Goal: Information Seeking & Learning: Learn about a topic

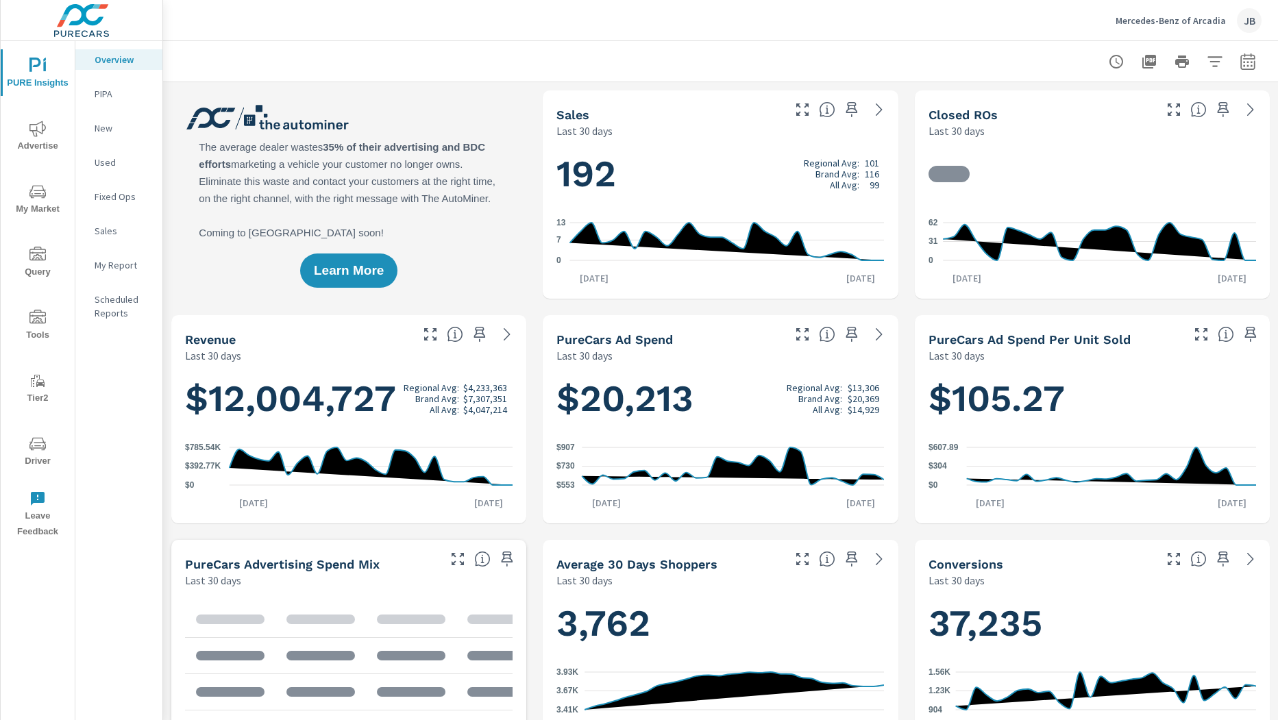
click at [49, 202] on span "My Market" at bounding box center [38, 201] width 66 height 34
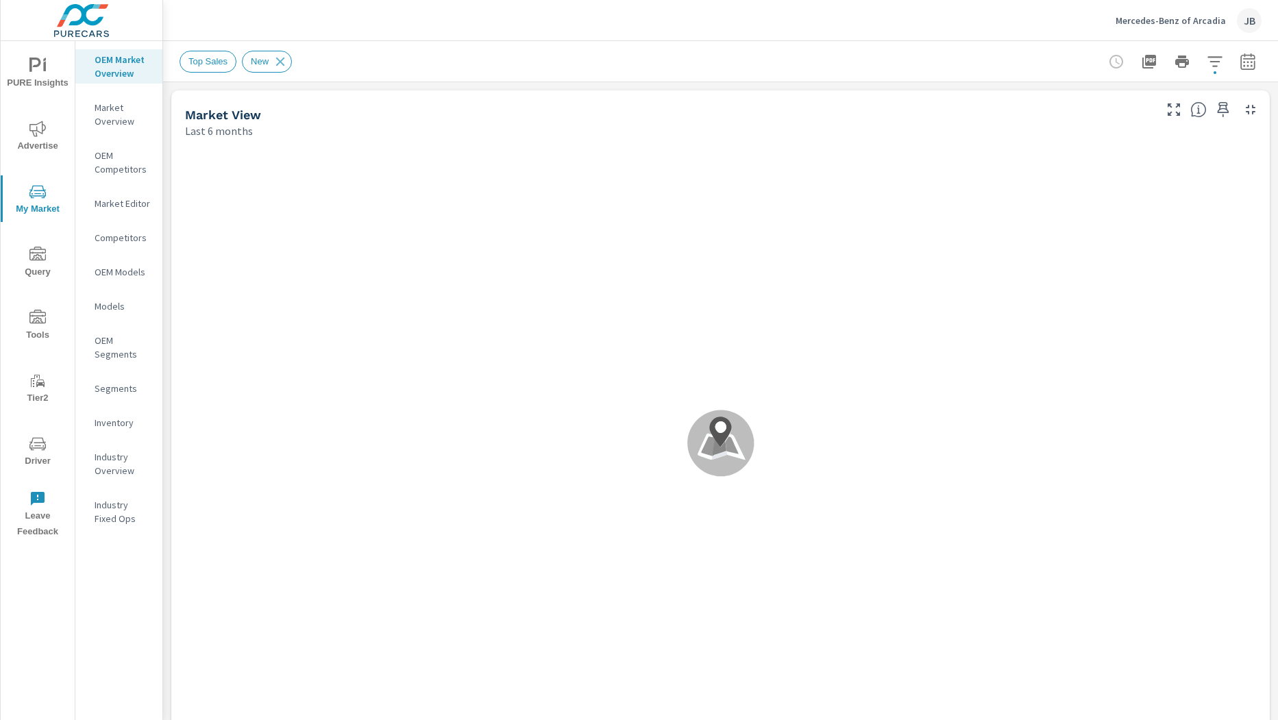
click at [173, 108] on div "Market View Last 6 months" at bounding box center [664, 114] width 986 height 49
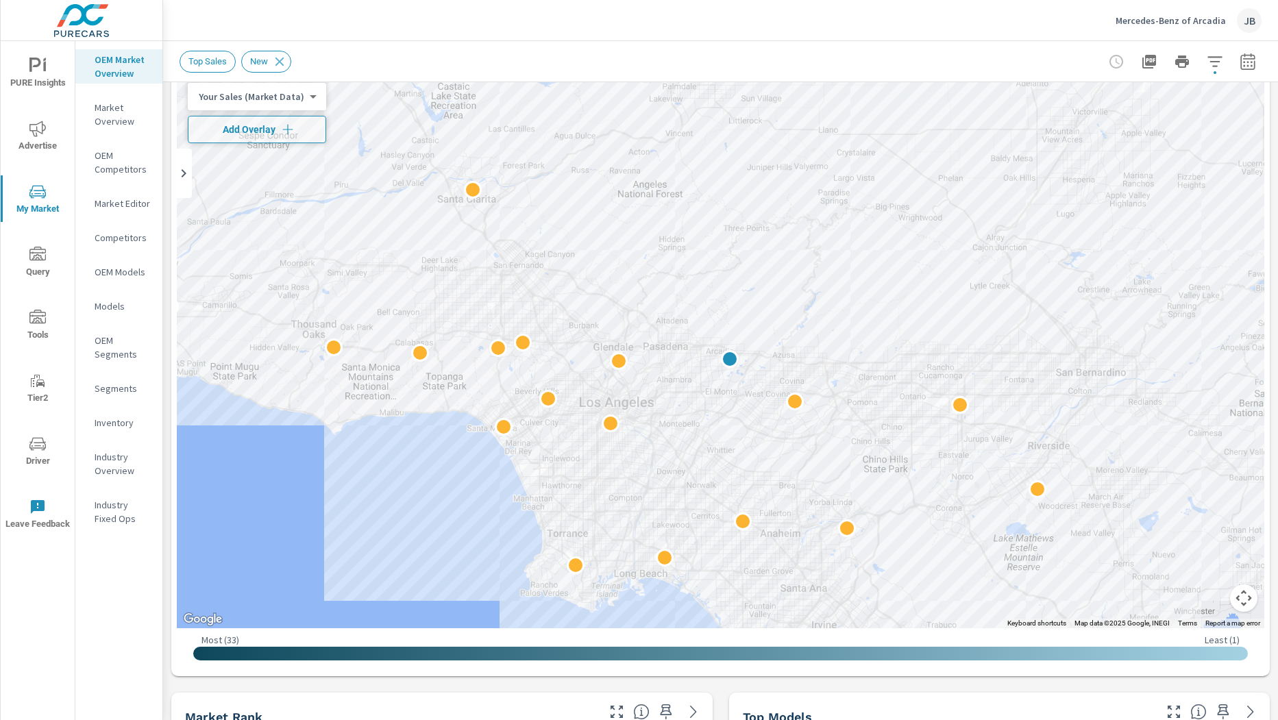
scroll to position [67, 0]
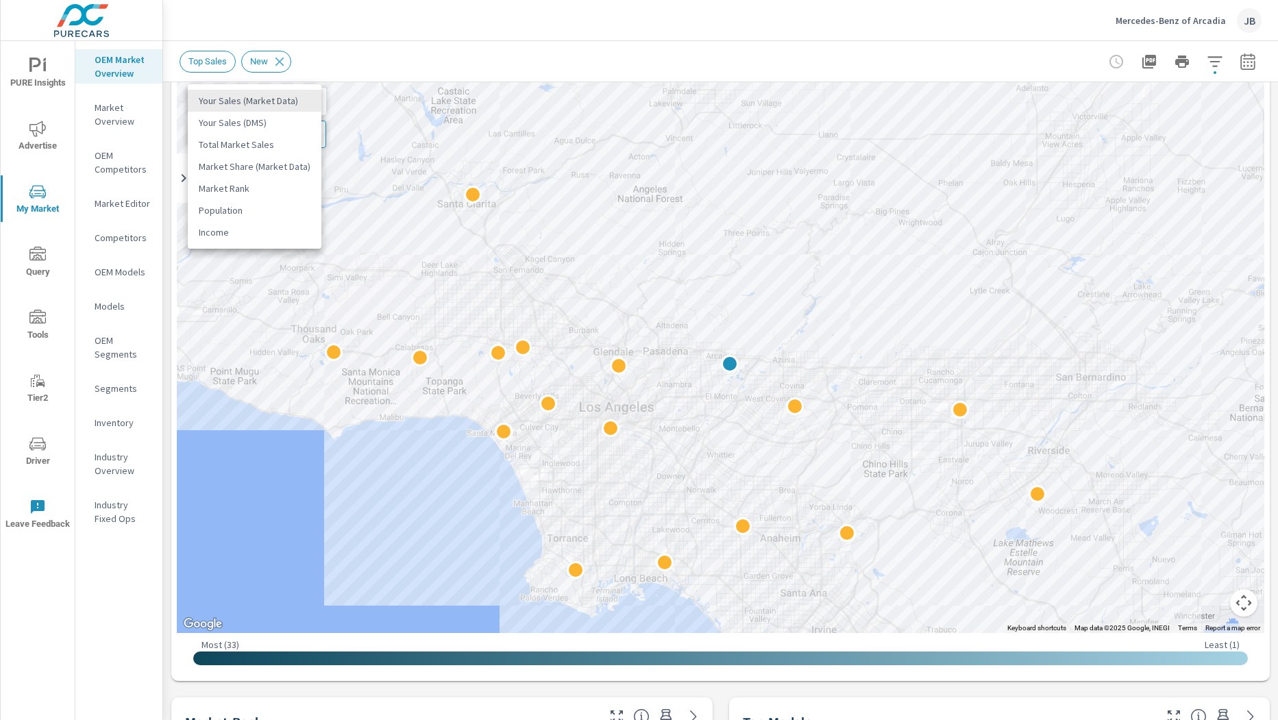
click at [271, 95] on body "PURE Insights Advertise My Market Query Tools Tier2 Driver Leave Feedback OEM M…" at bounding box center [639, 360] width 1278 height 720
click at [331, 52] on div at bounding box center [639, 360] width 1278 height 720
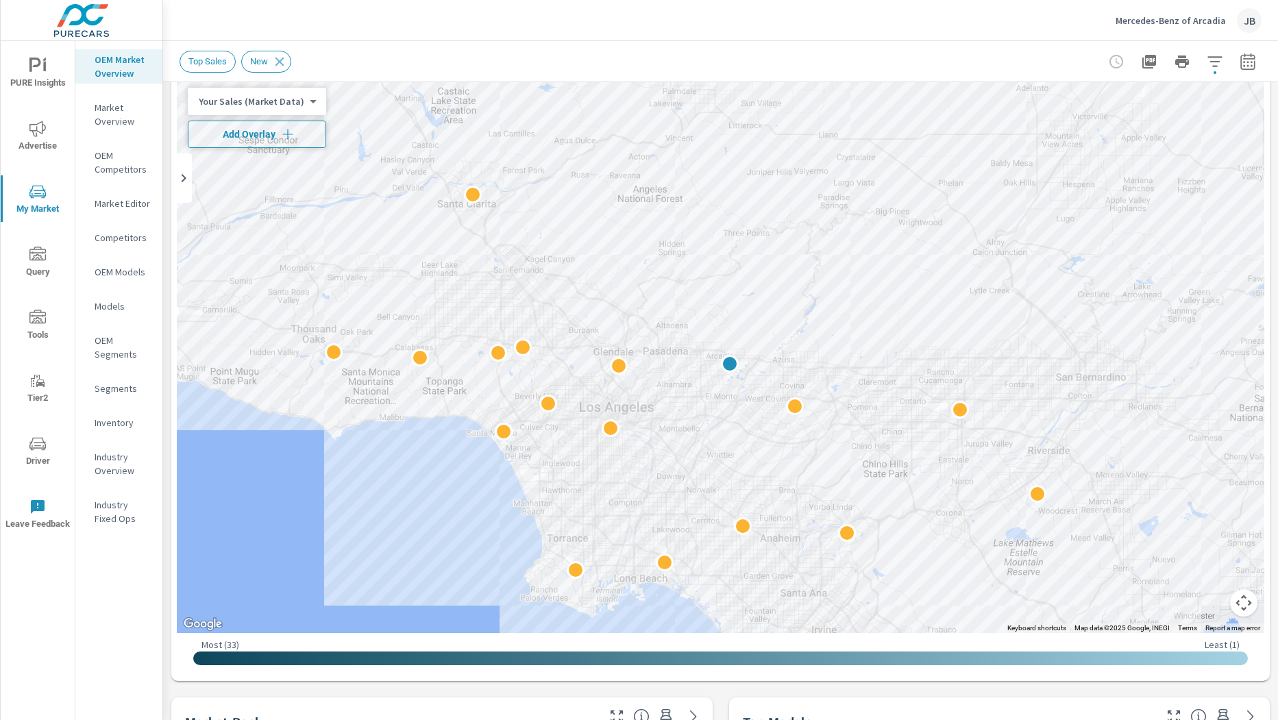
click at [248, 133] on span "Add Overlay" at bounding box center [257, 134] width 126 height 14
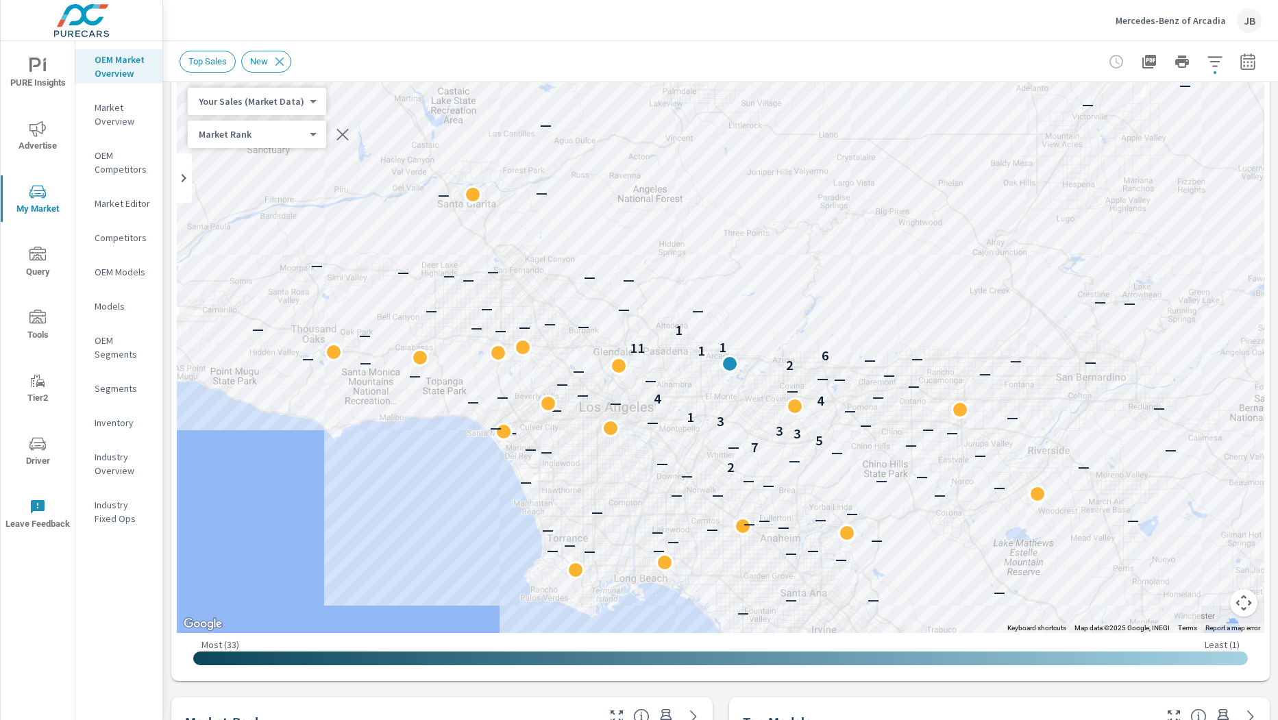
click at [114, 203] on p "Market Editor" at bounding box center [123, 204] width 57 height 14
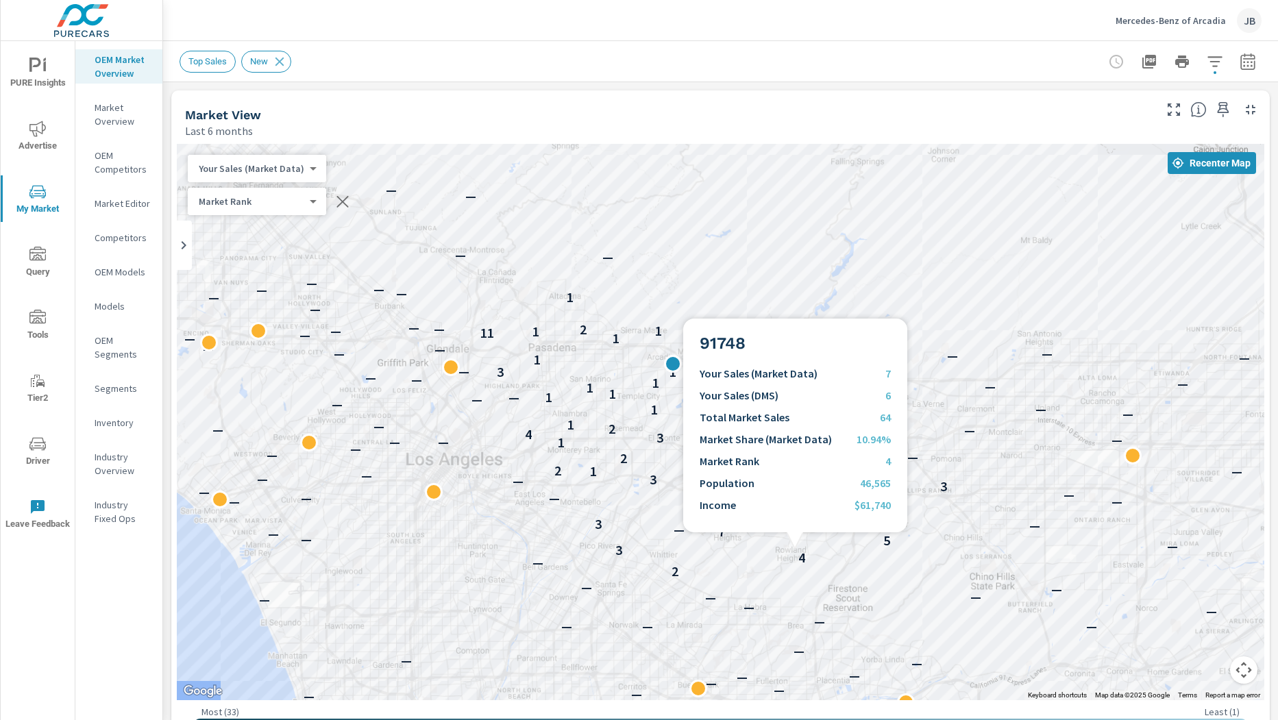
click at [794, 551] on div "4" at bounding box center [802, 559] width 18 height 18
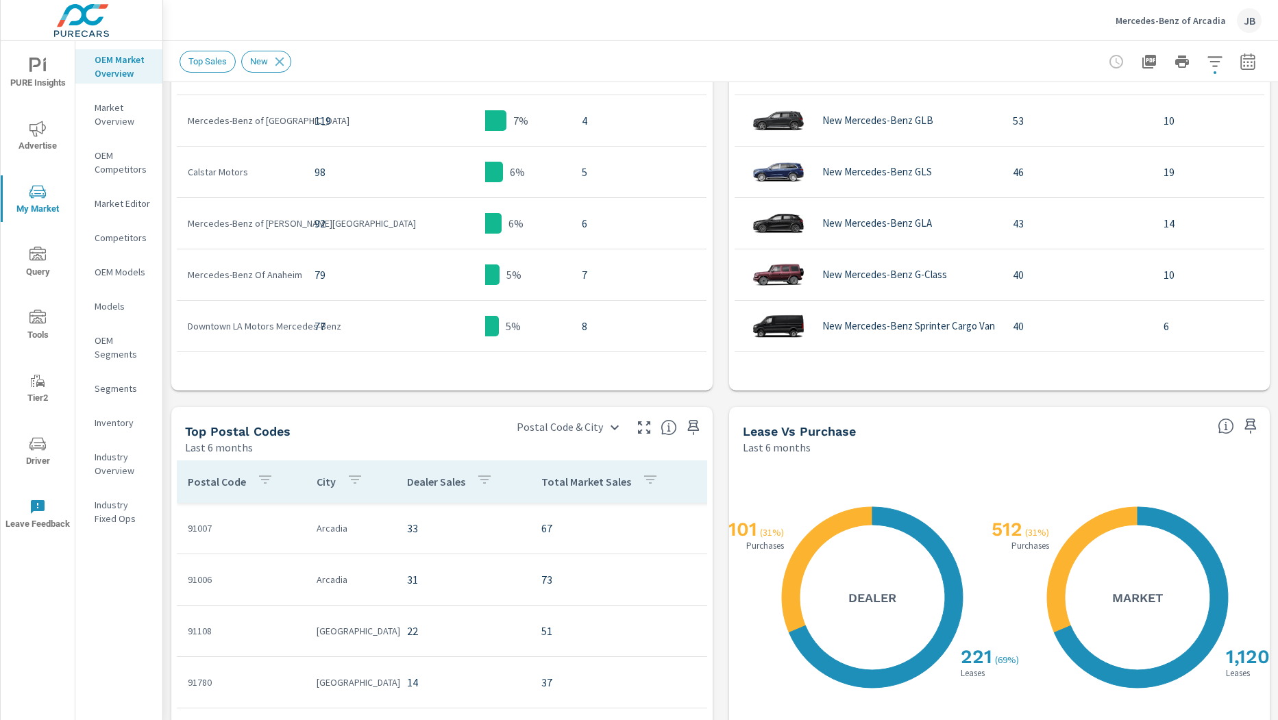
scroll to position [1159, 0]
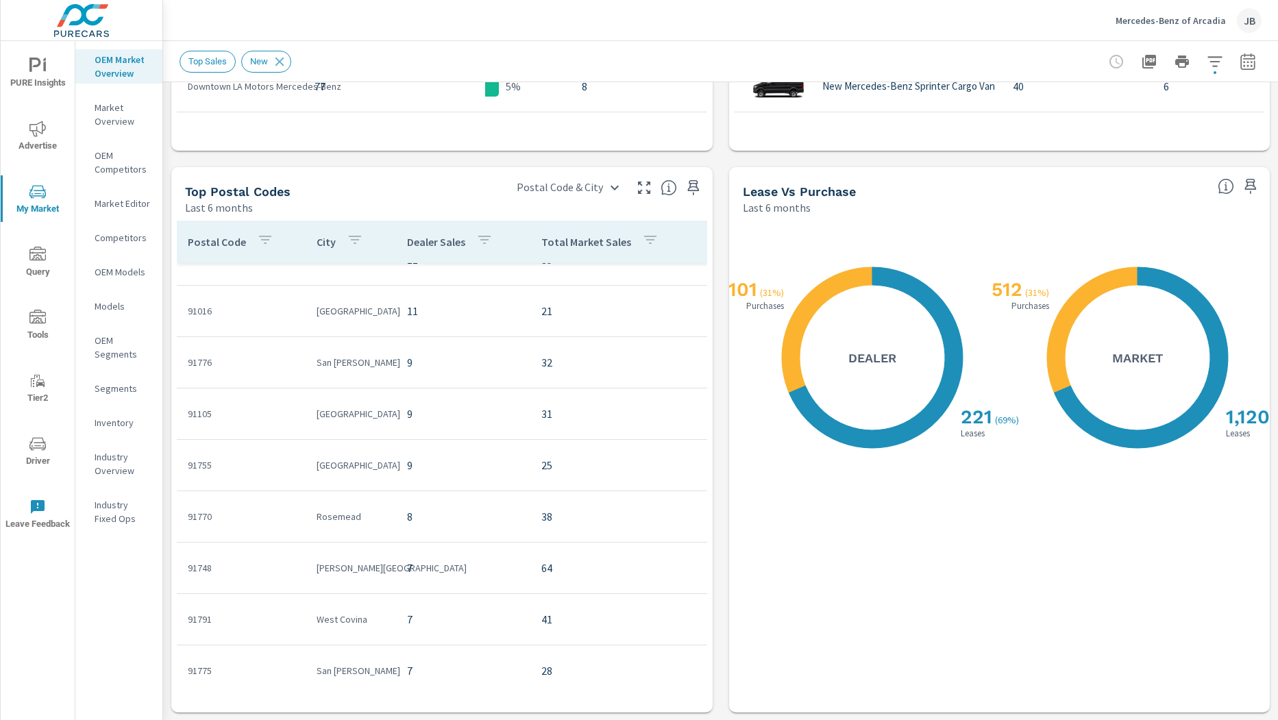
scroll to position [340, 0]
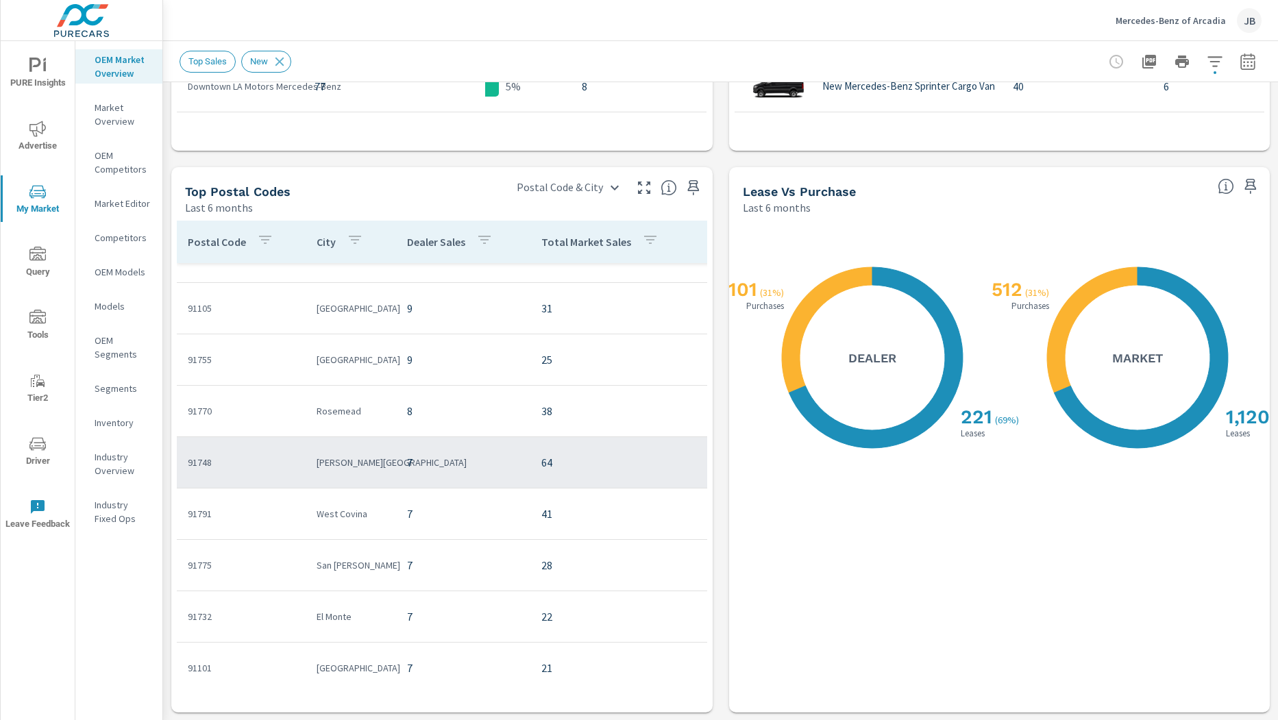
click at [389, 464] on td "Rowland Heights" at bounding box center [351, 463] width 90 height 36
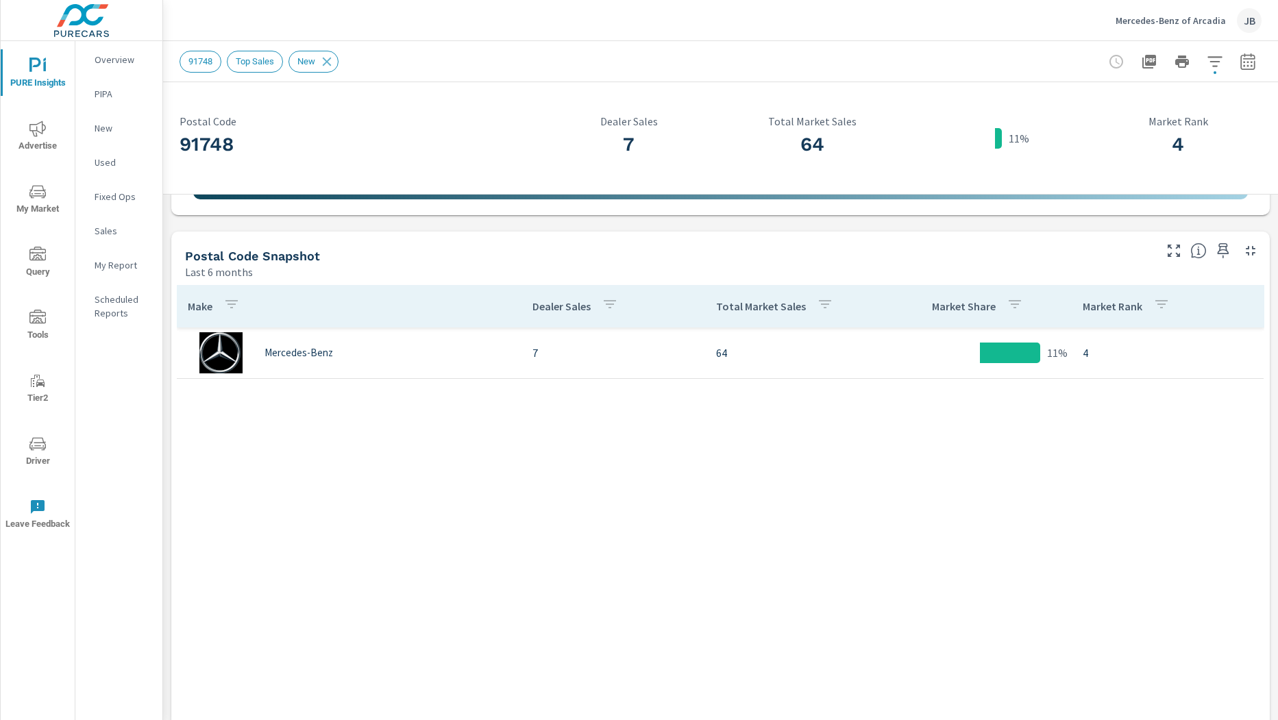
scroll to position [710, 0]
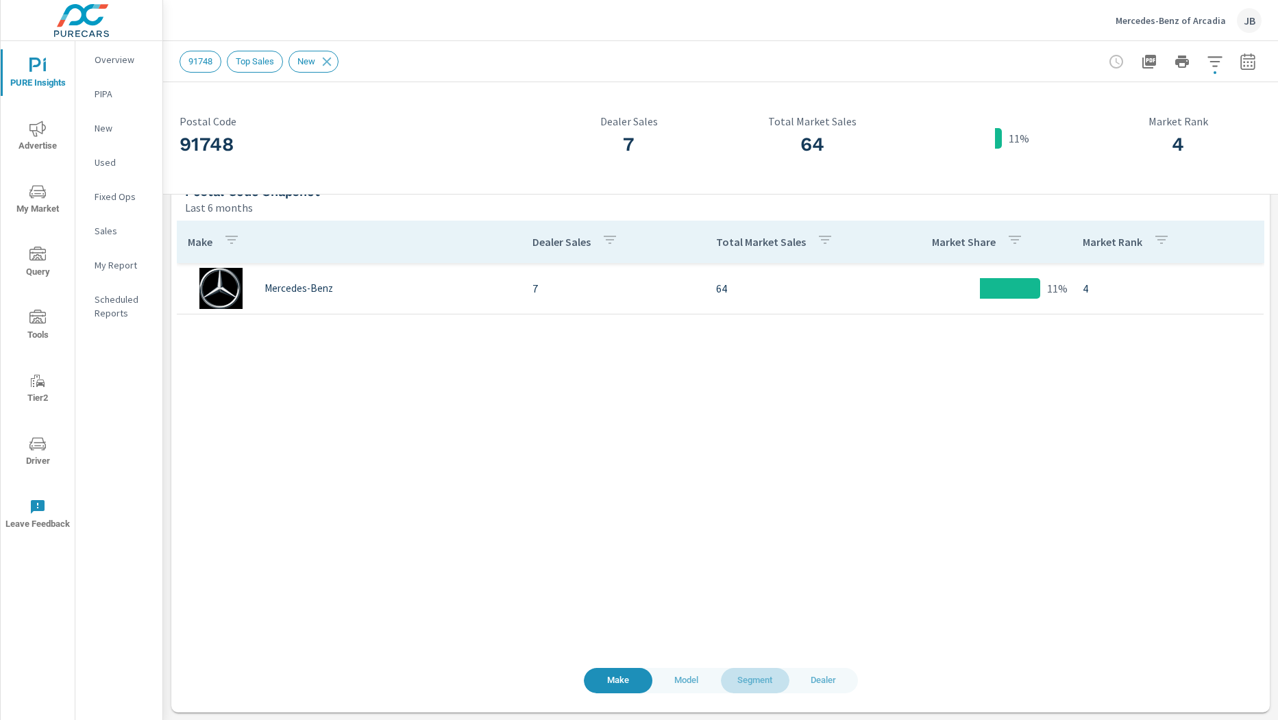
click at [747, 676] on span "Segment" at bounding box center [755, 681] width 52 height 16
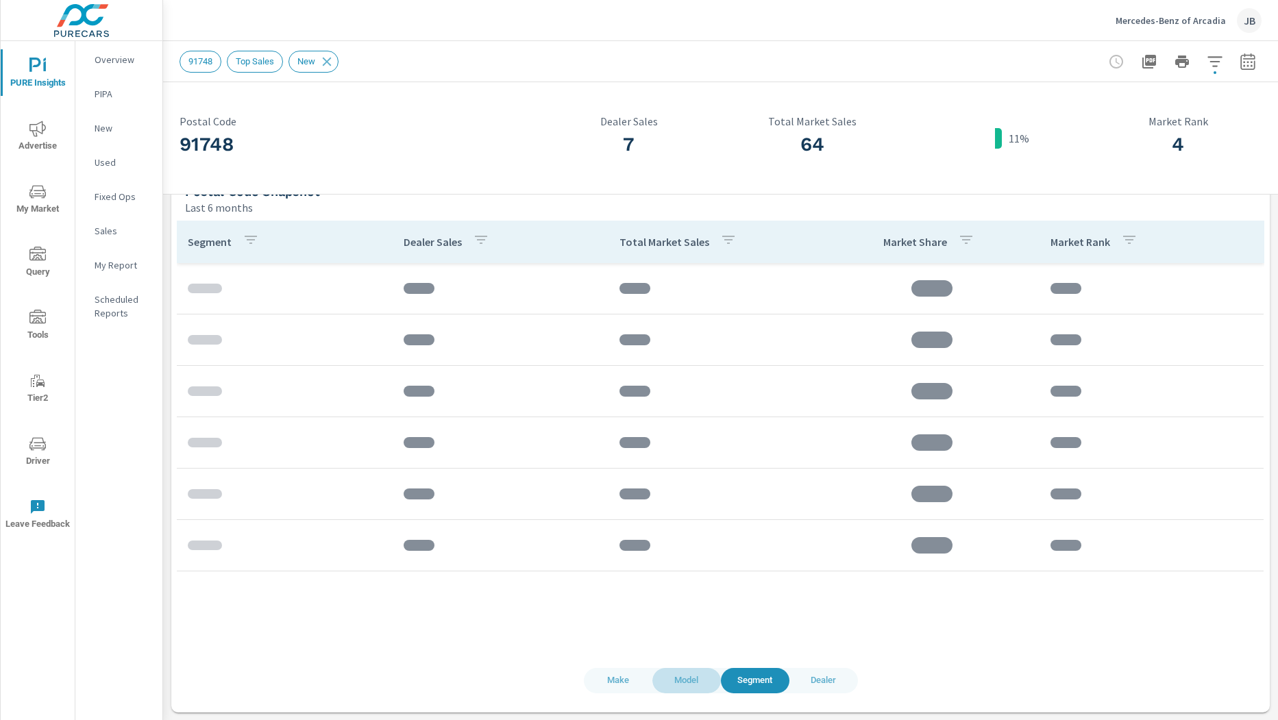
click at [700, 676] on span "Model" at bounding box center [687, 681] width 52 height 16
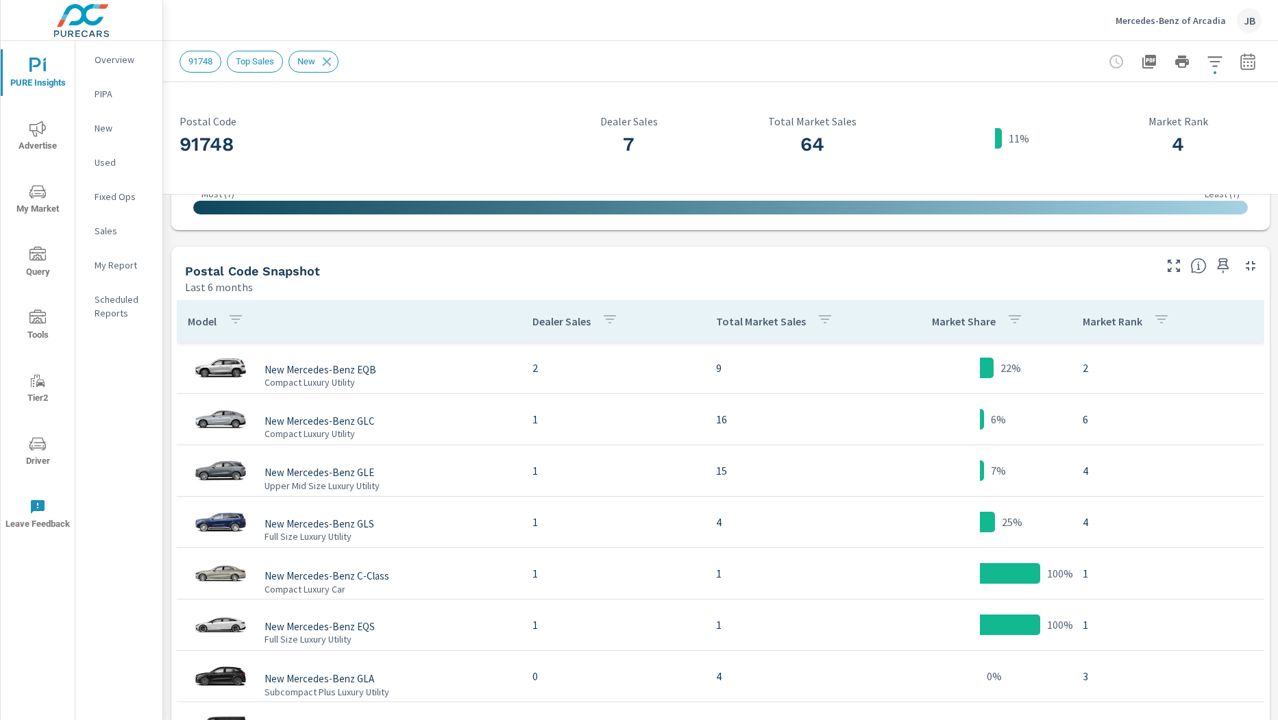
scroll to position [710, 0]
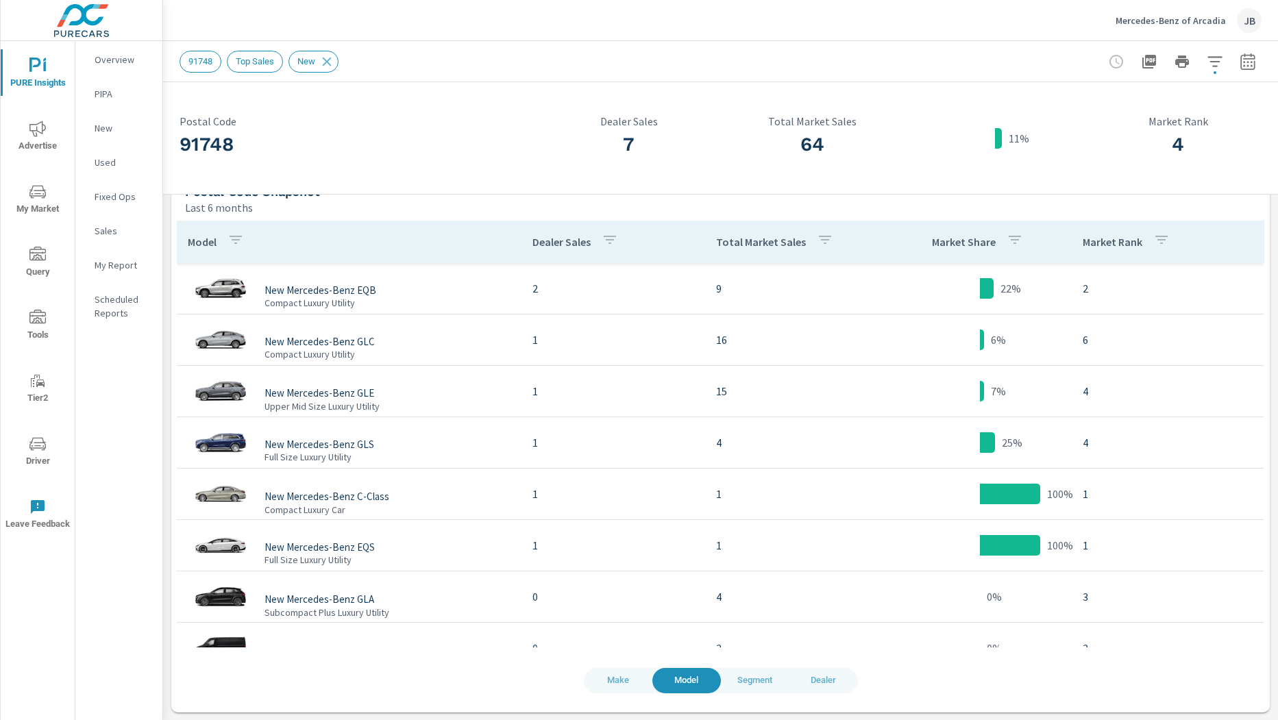
click at [815, 673] on span "Dealer" at bounding box center [824, 681] width 52 height 16
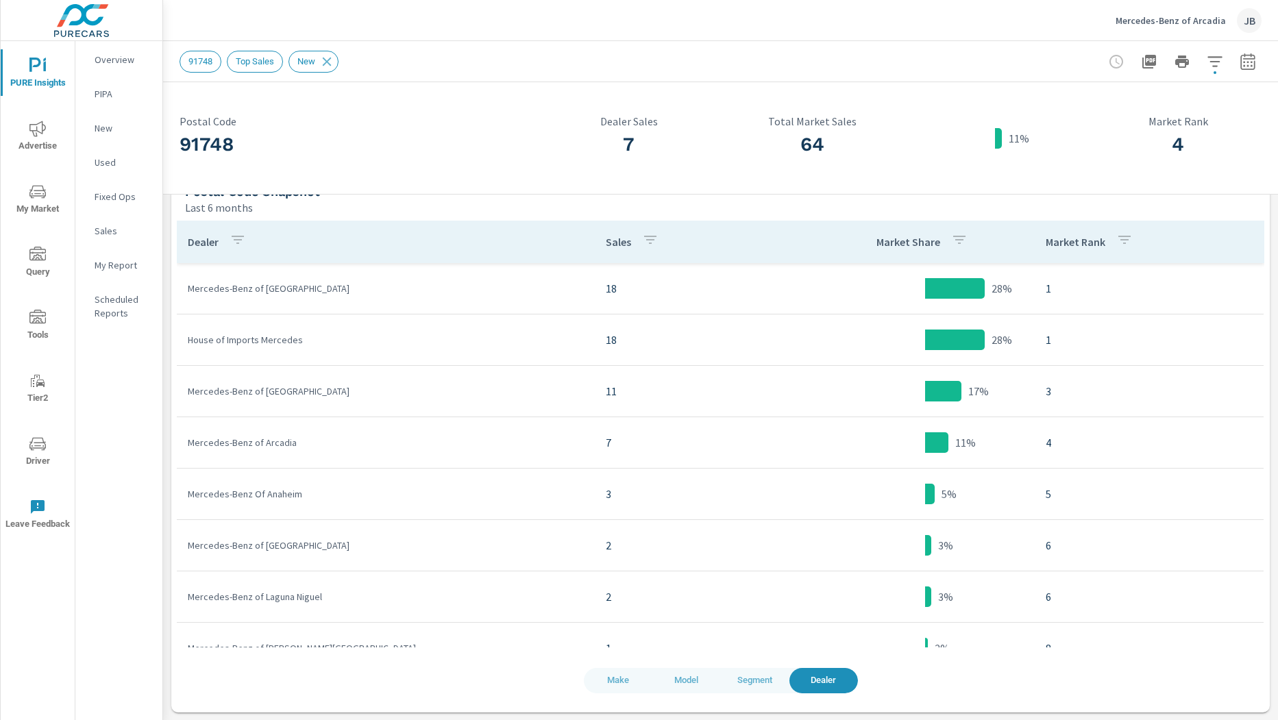
click at [283, 389] on p "Mercedes-Benz of [GEOGRAPHIC_DATA]" at bounding box center [386, 391] width 396 height 14
click at [271, 444] on p "Mercedes-Benz of Arcadia" at bounding box center [386, 443] width 396 height 14
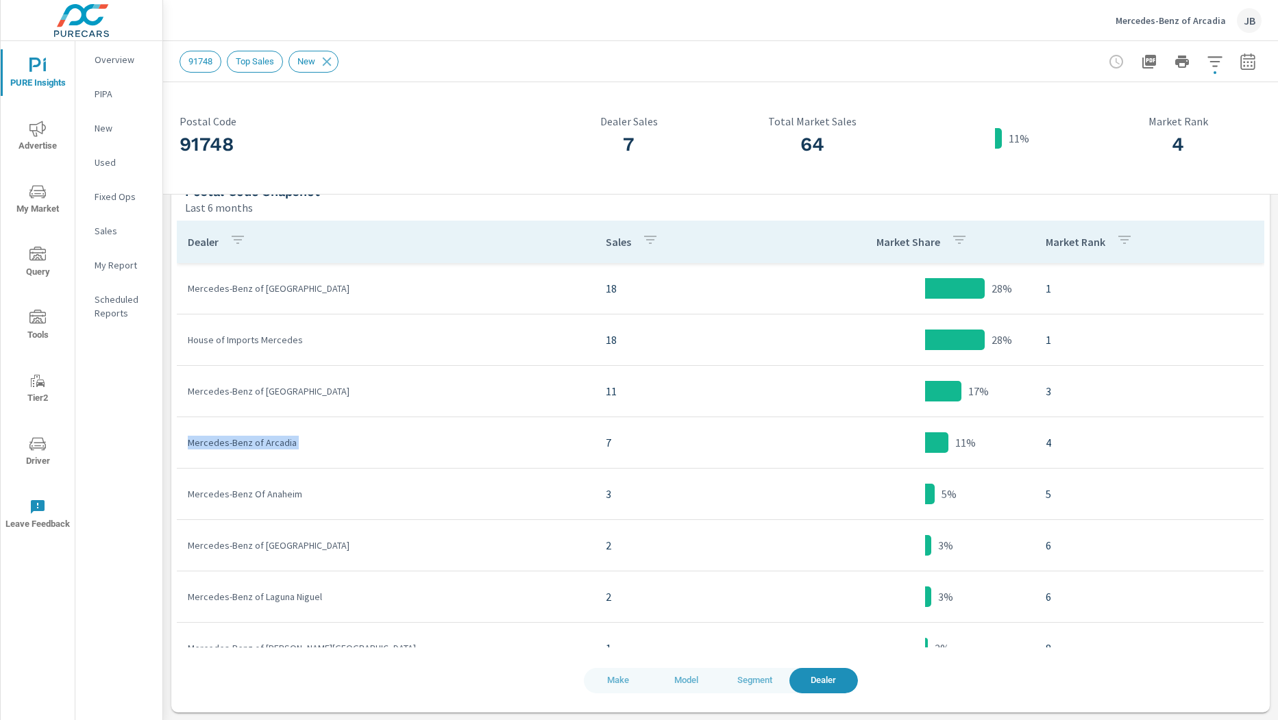
click at [271, 444] on p "Mercedes-Benz of Arcadia" at bounding box center [386, 443] width 396 height 14
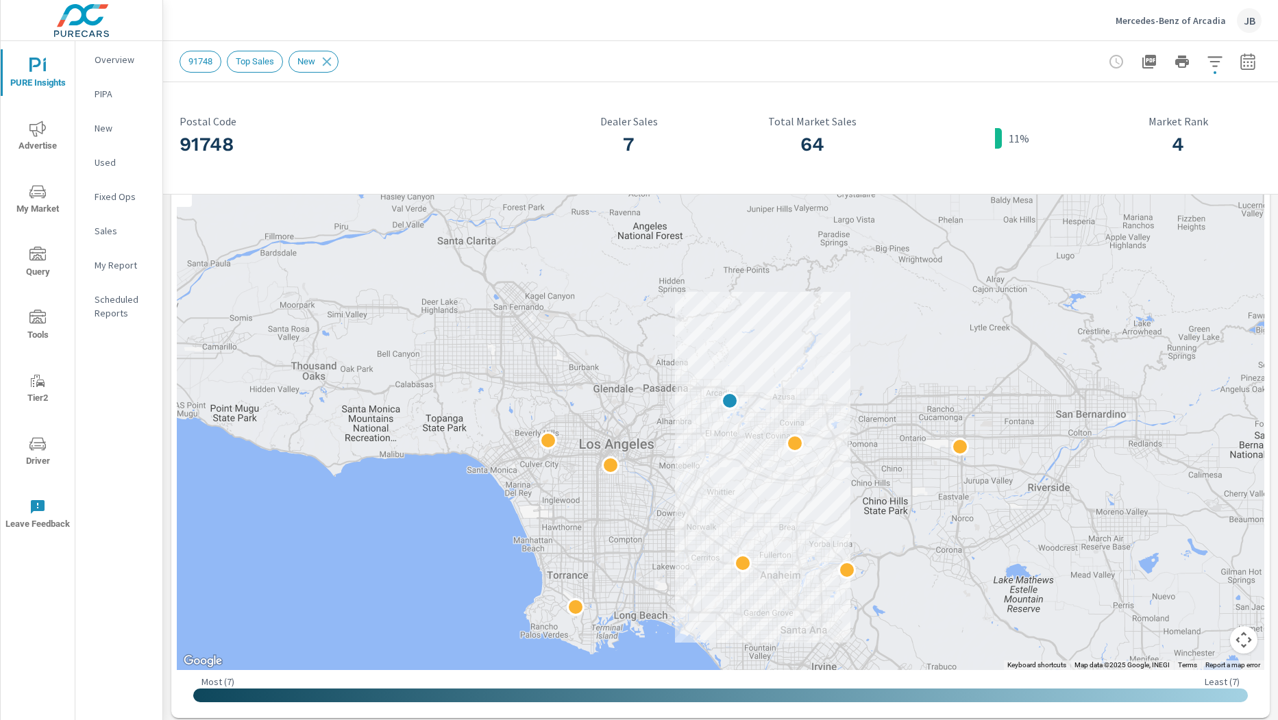
scroll to position [139, 0]
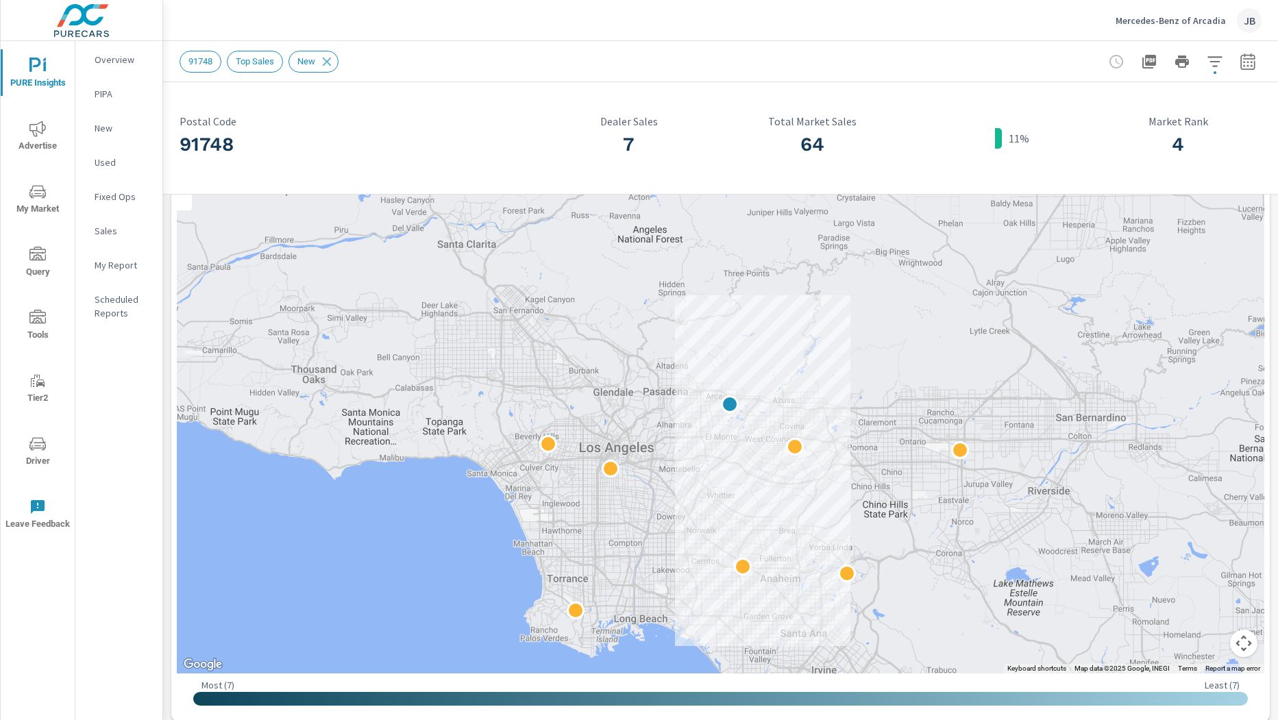
click at [167, 143] on div "91748 Postal Code 7 Dealer Sales 64 Total Market Sales 11% 4 Market Rank" at bounding box center [720, 138] width 1115 height 112
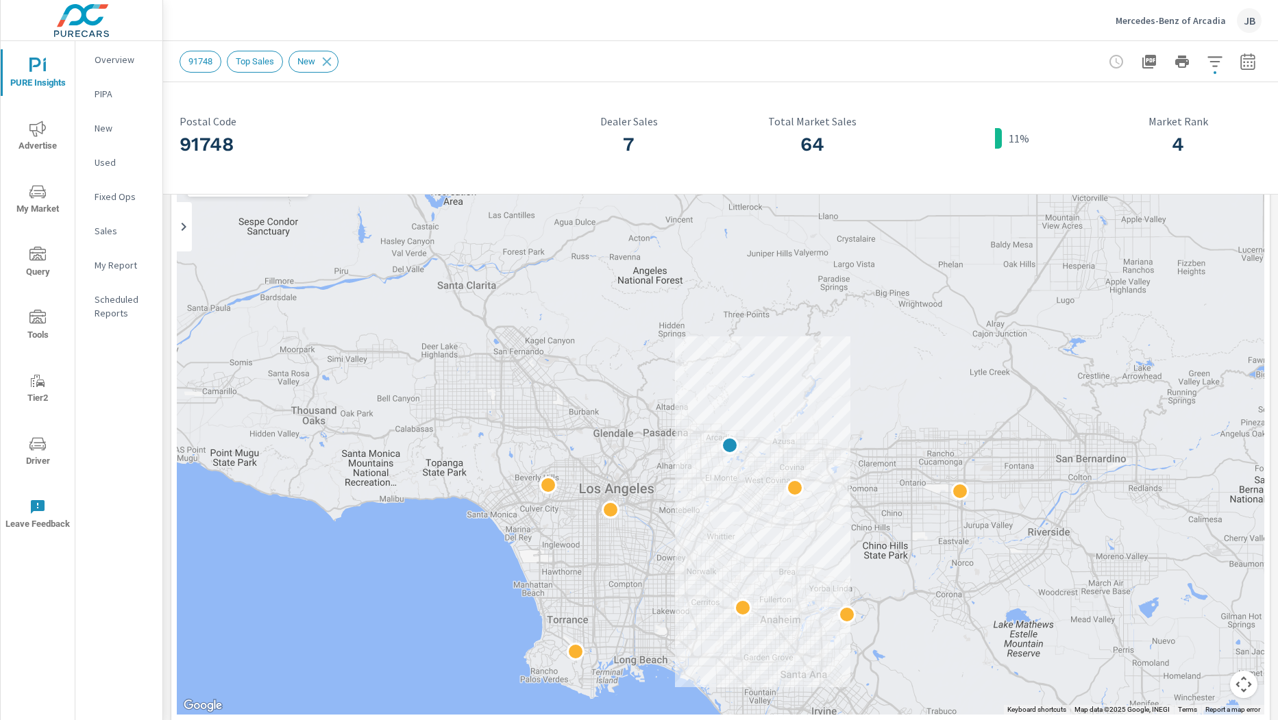
scroll to position [0, 0]
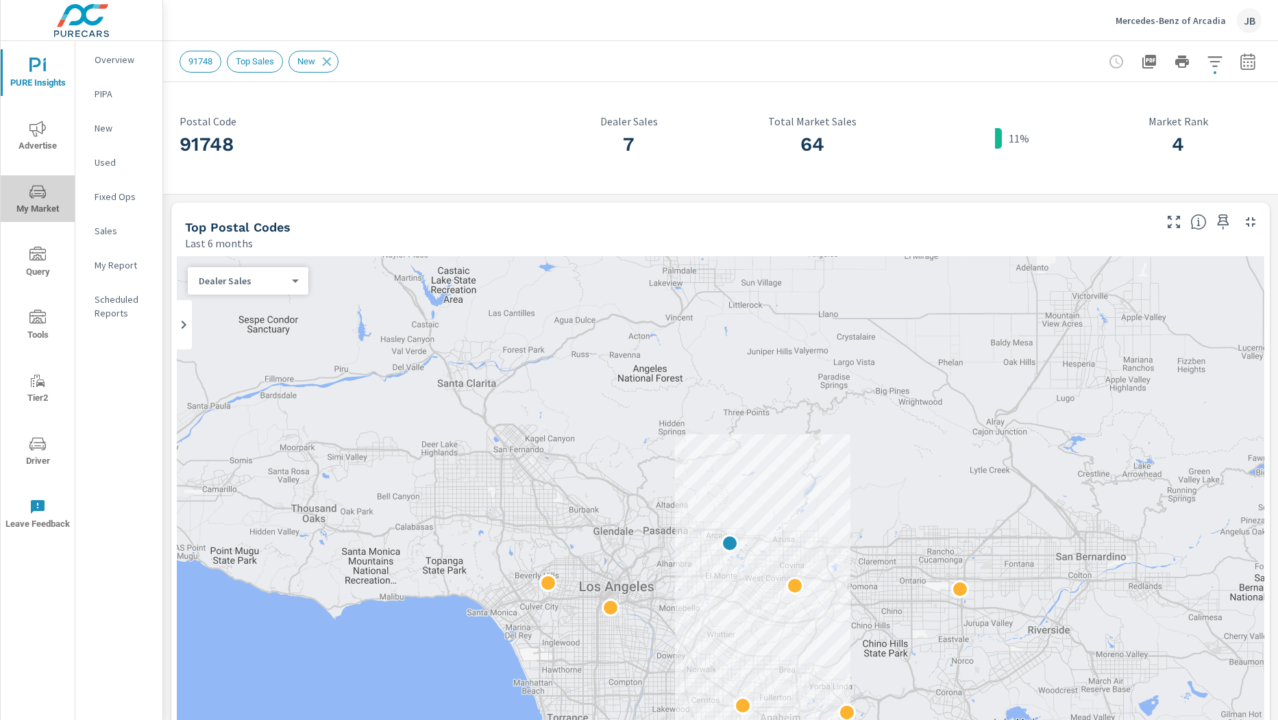
click at [45, 184] on icon "nav menu" at bounding box center [37, 192] width 16 height 16
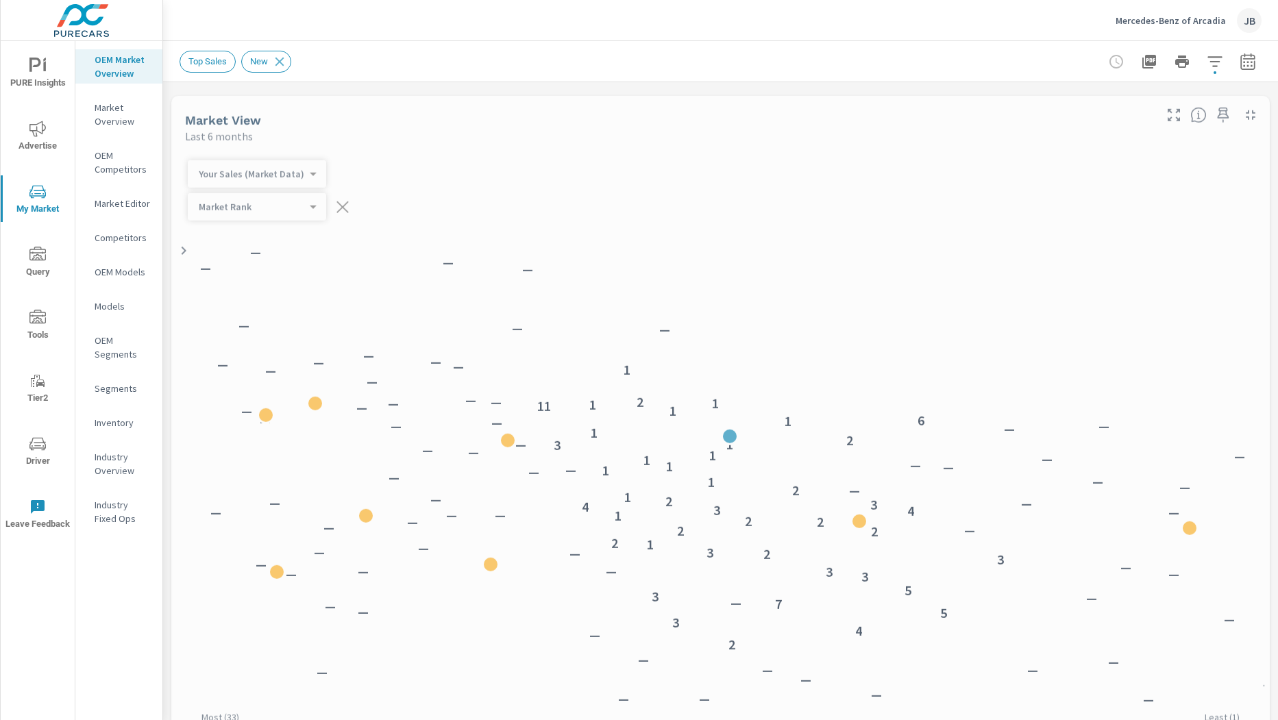
scroll to position [411, 0]
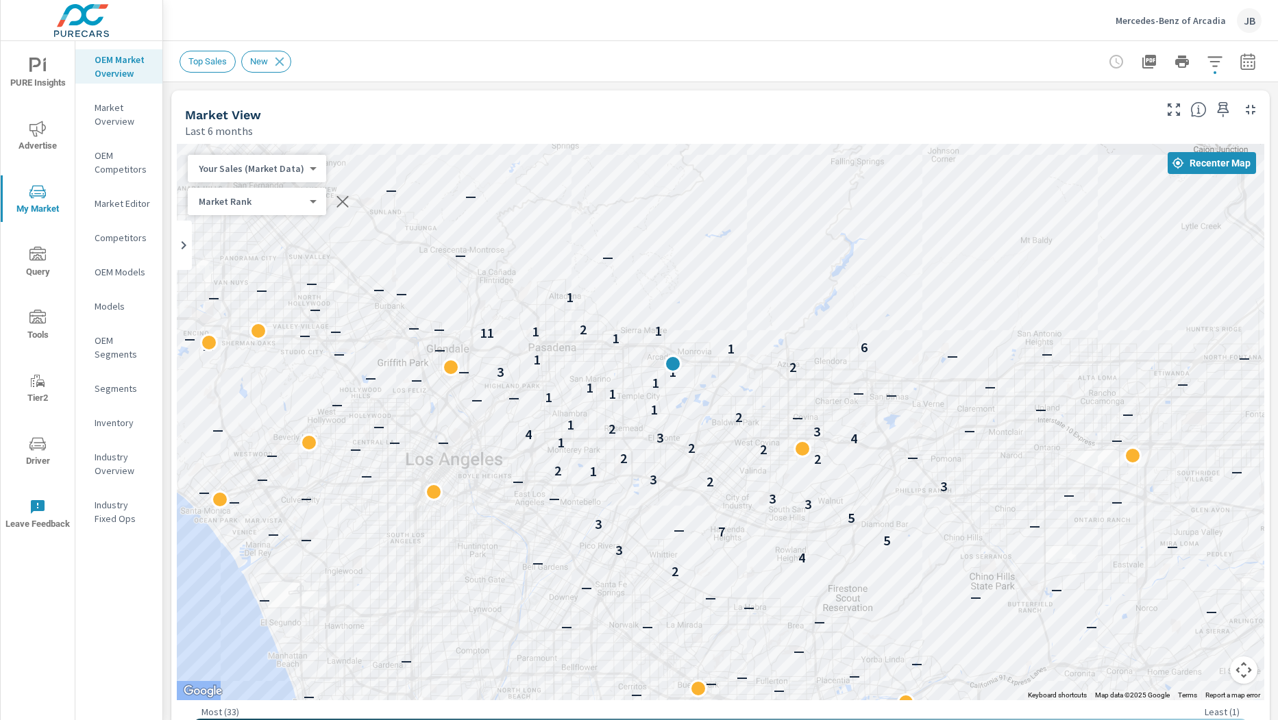
click at [134, 202] on p "Market Editor" at bounding box center [123, 204] width 57 height 14
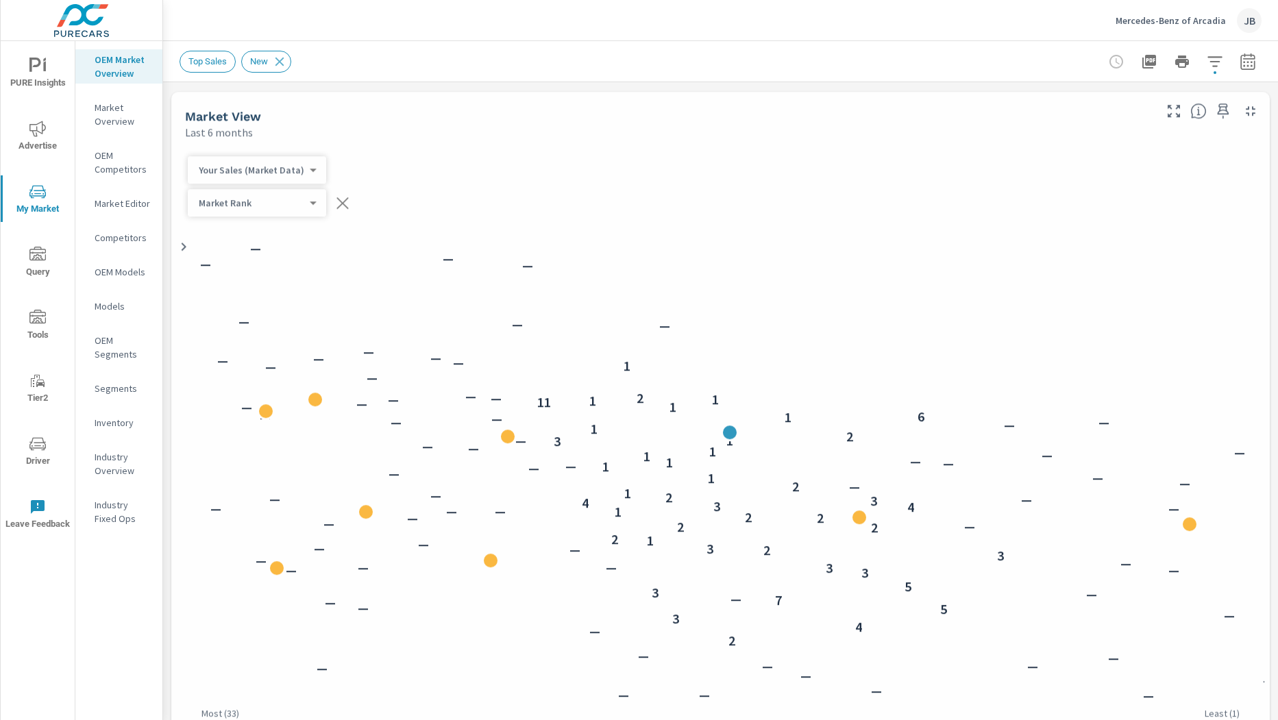
scroll to position [411, 0]
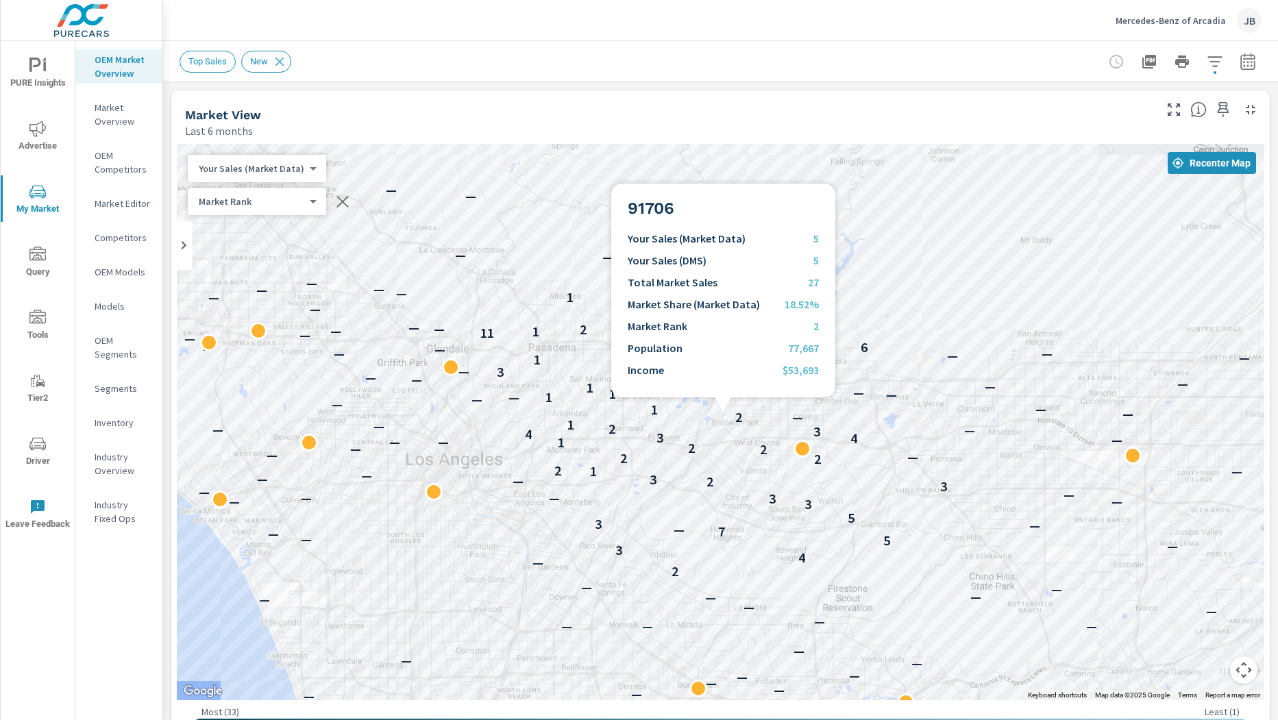
click at [723, 414] on div "— — — — — — — — — — — — — — — — — — — — — — — — — — — — — — — — — — — — — — — —…" at bounding box center [720, 422] width 1087 height 556
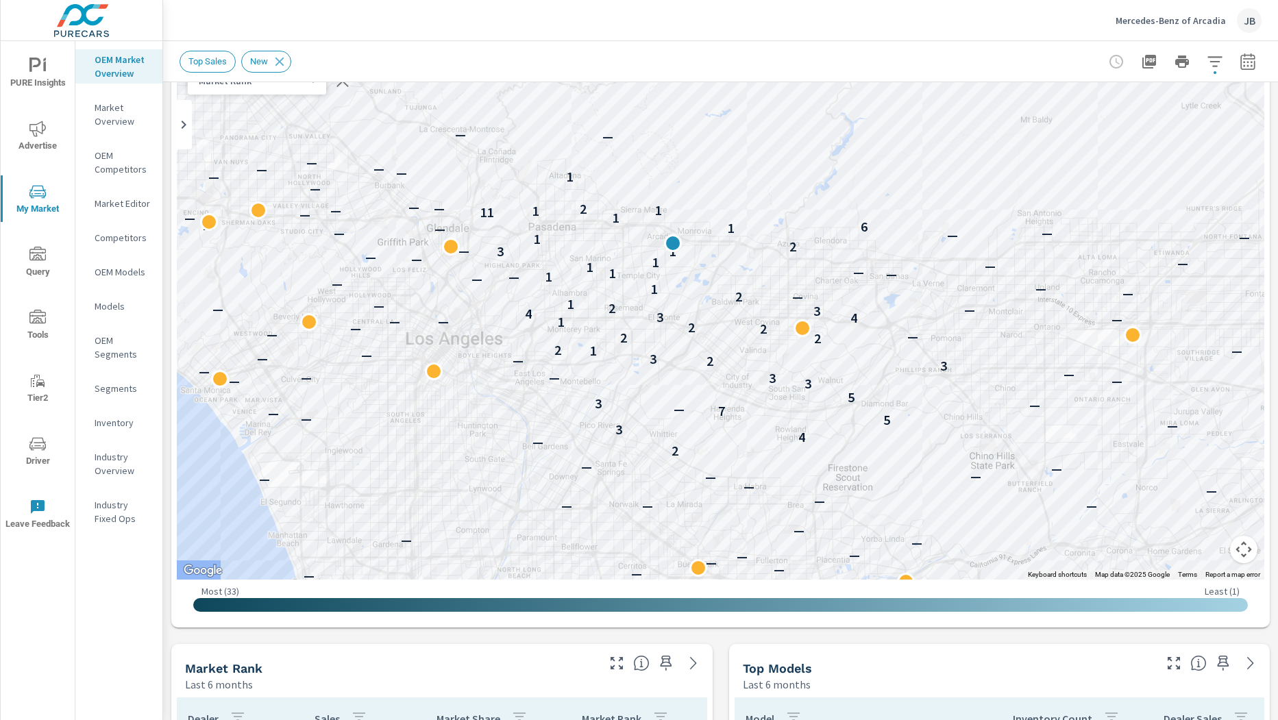
scroll to position [0, 0]
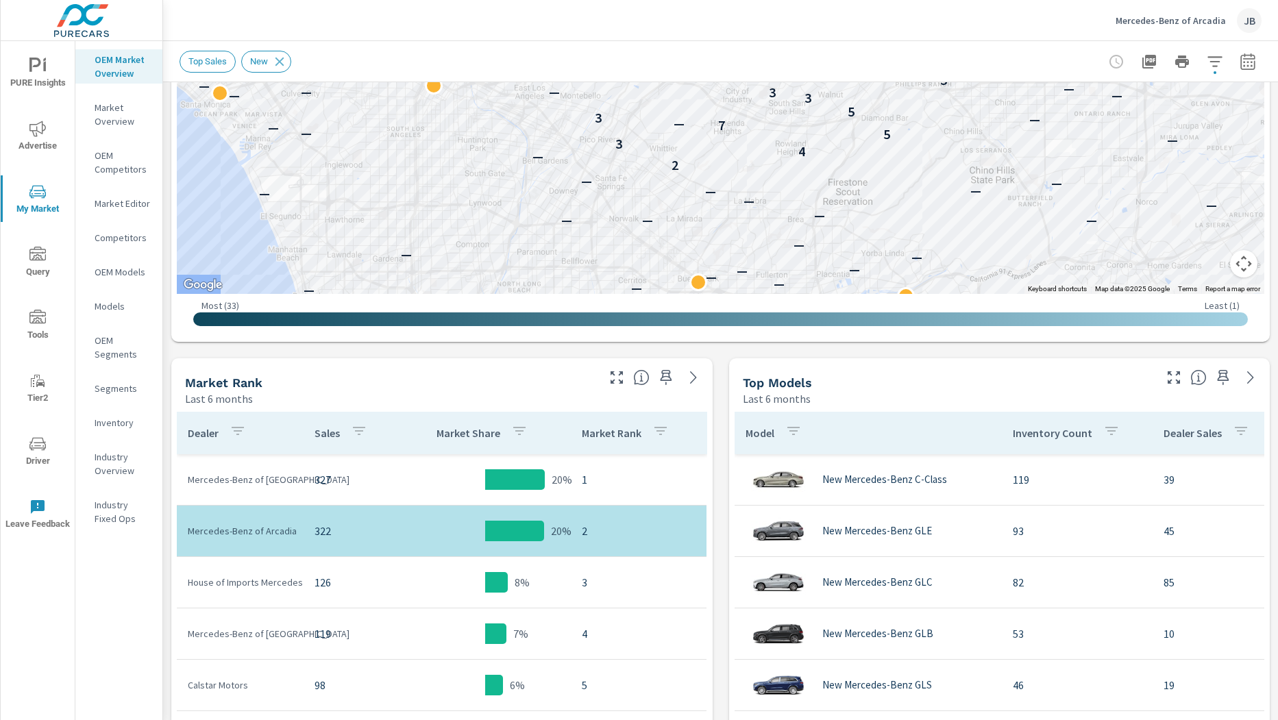
scroll to position [413, 0]
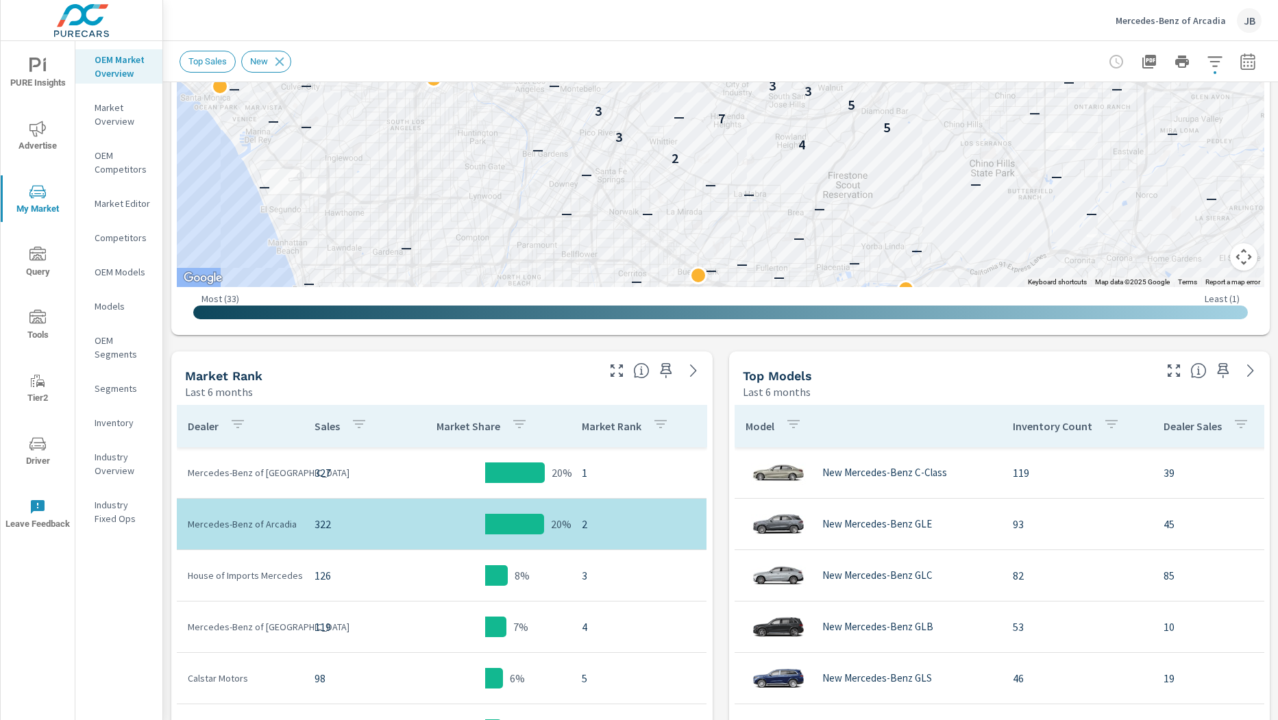
click at [293, 474] on p "Mercedes-Benz of [GEOGRAPHIC_DATA]" at bounding box center [240, 473] width 105 height 14
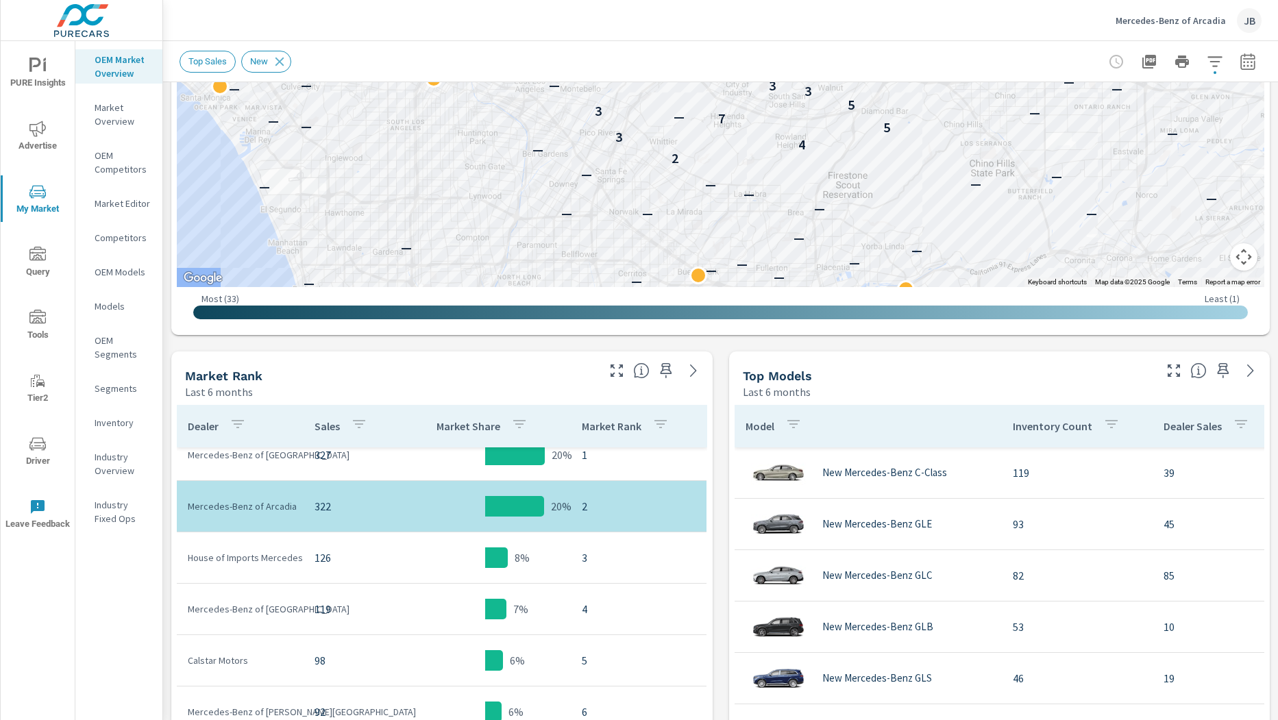
scroll to position [14, 0]
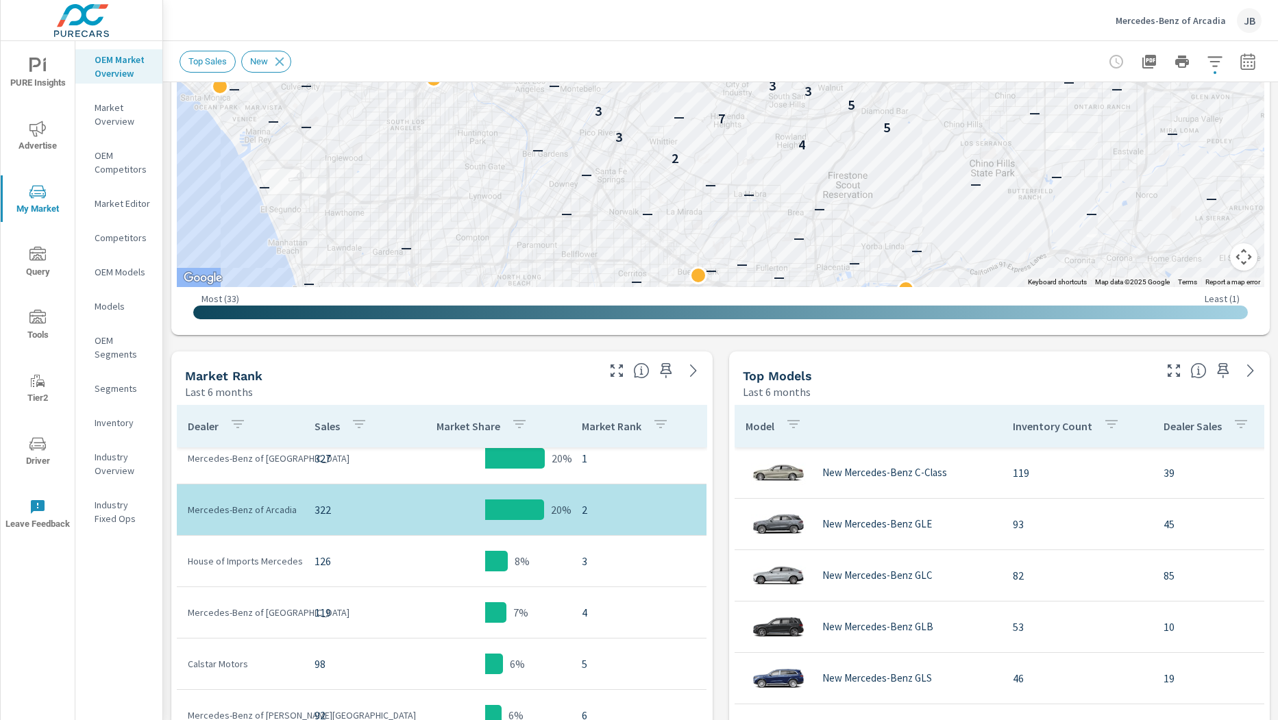
click at [722, 491] on div "Market View Last 6 months ← Move left → Move right ↑ Move up ↓ Move down + Zoom…" at bounding box center [720, 568] width 1115 height 1798
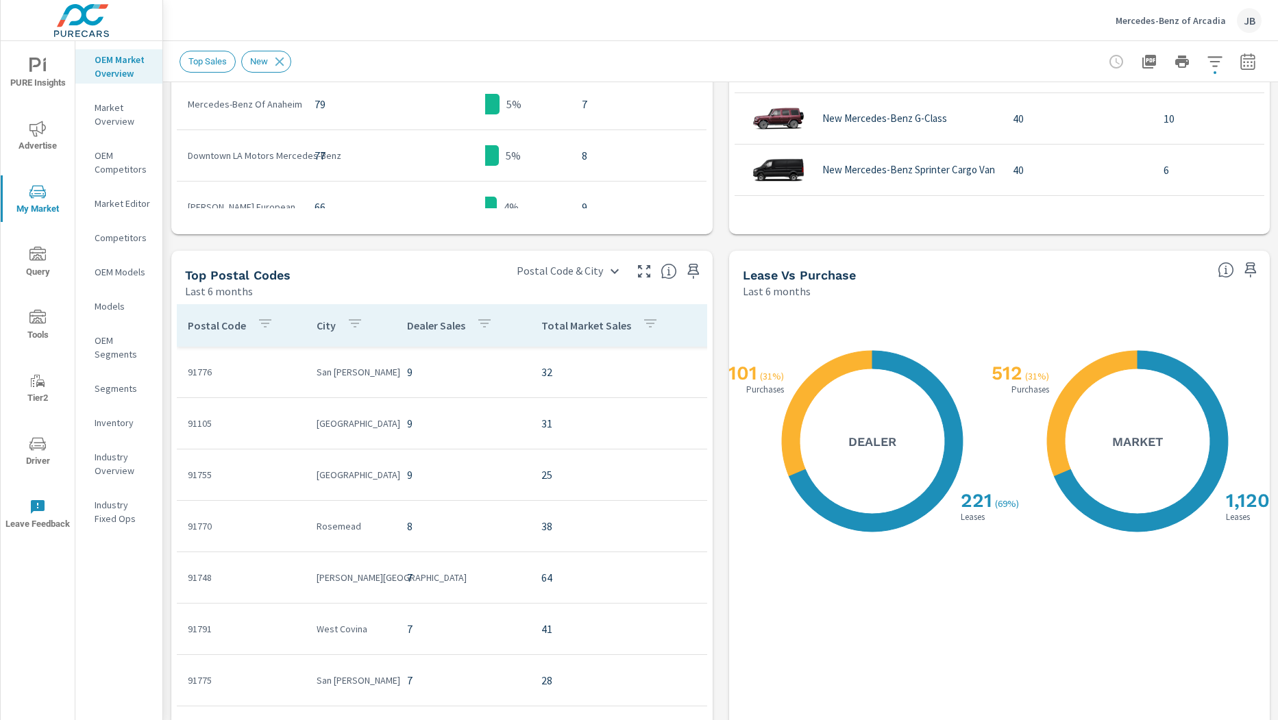
scroll to position [1159, 0]
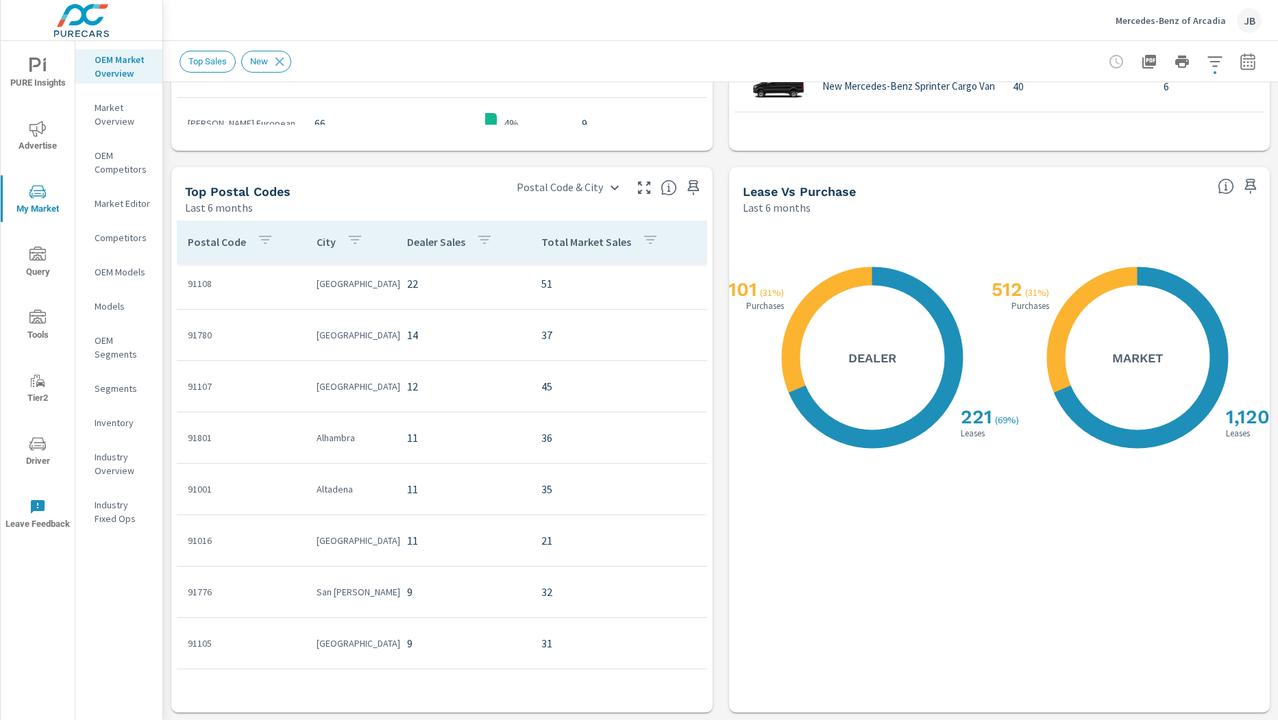
scroll to position [32, 0]
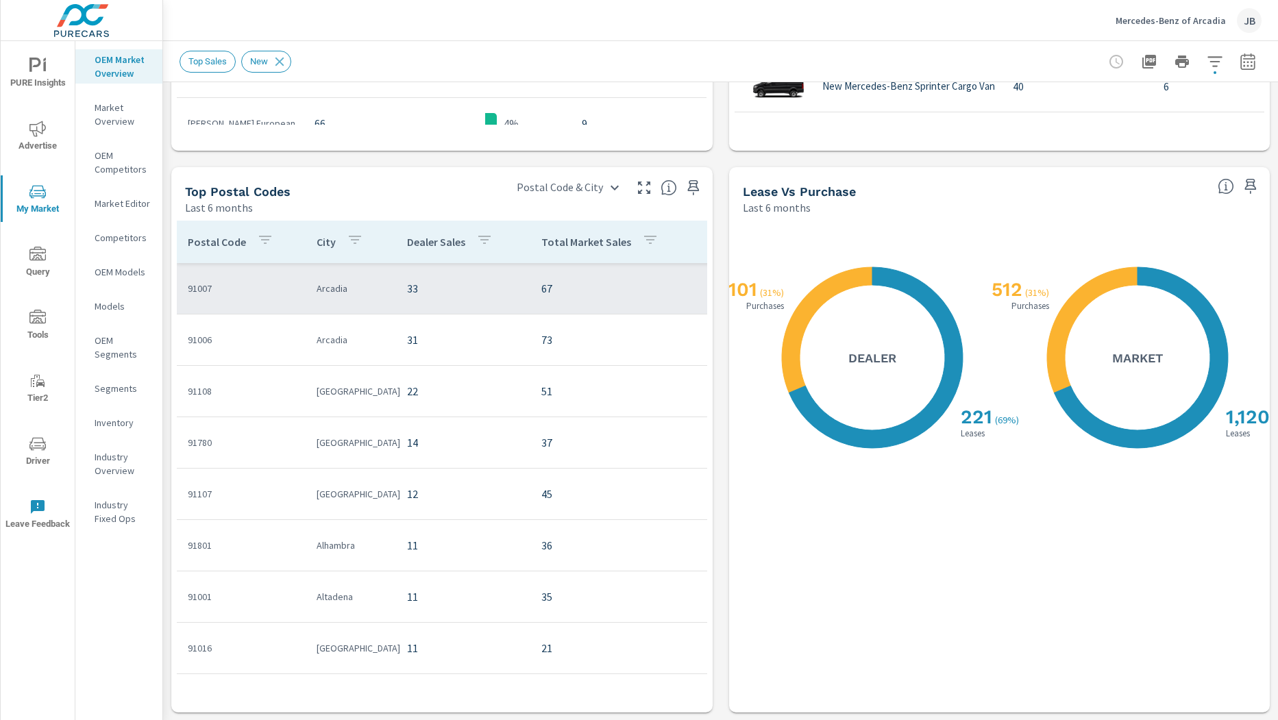
click at [369, 290] on p "Arcadia" at bounding box center [351, 289] width 69 height 14
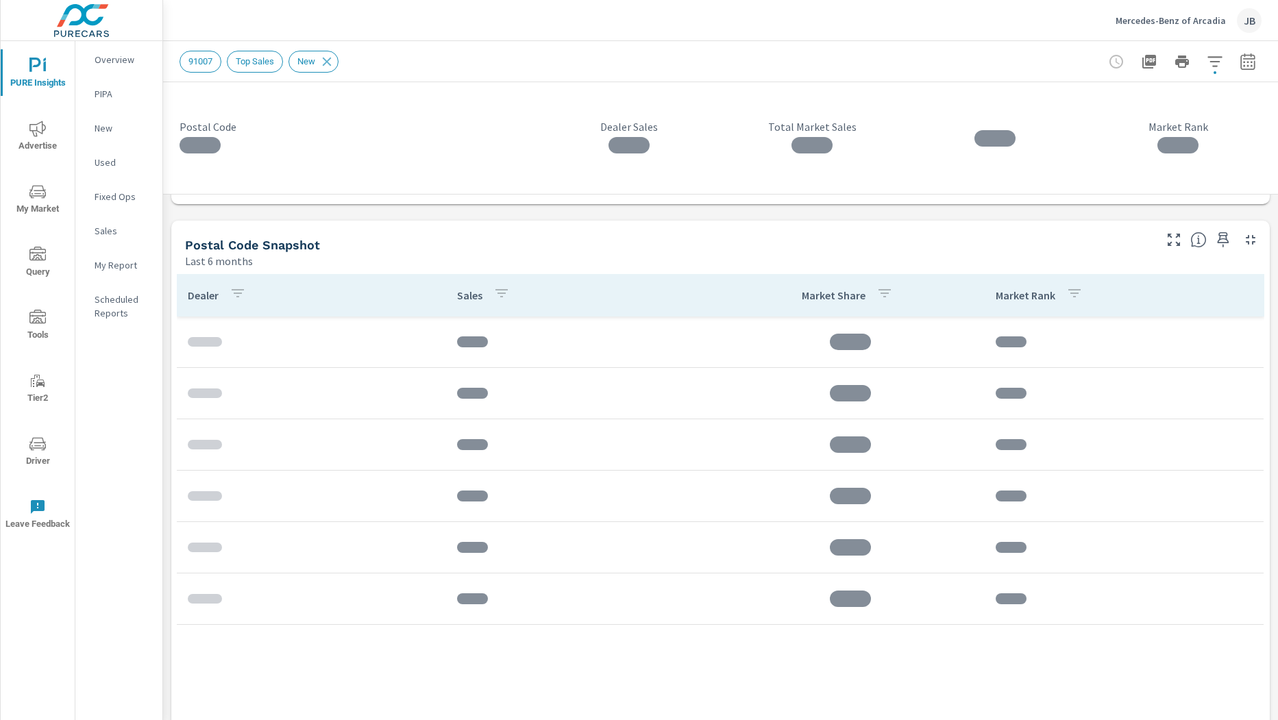
scroll to position [648, 0]
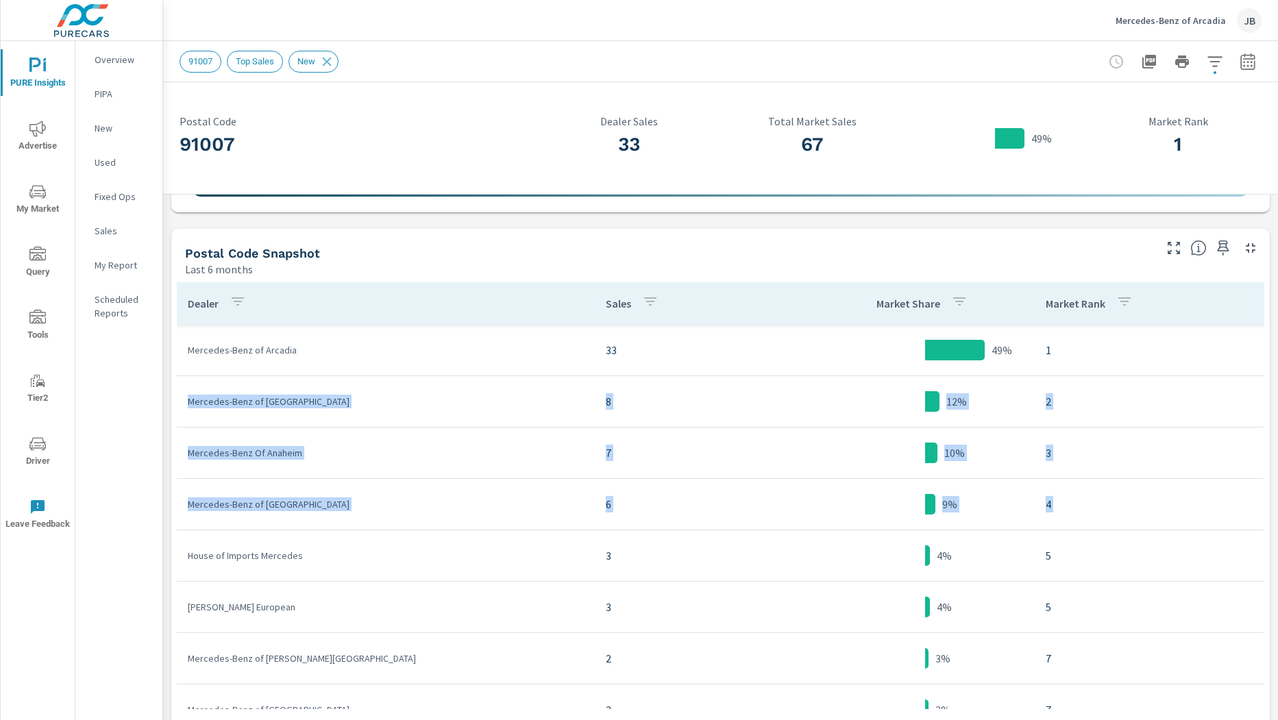
drag, startPoint x: 190, startPoint y: 400, endPoint x: 393, endPoint y: 539, distance: 246.1
click at [393, 539] on tbody "Mercedes-Benz of Arcadia 33 49% 1 Mercedes-Benz of South Bay 8 12% 2 Mercedes-B…" at bounding box center [720, 607] width 1087 height 565
click at [433, 549] on p "House of Imports Mercedes" at bounding box center [386, 556] width 396 height 14
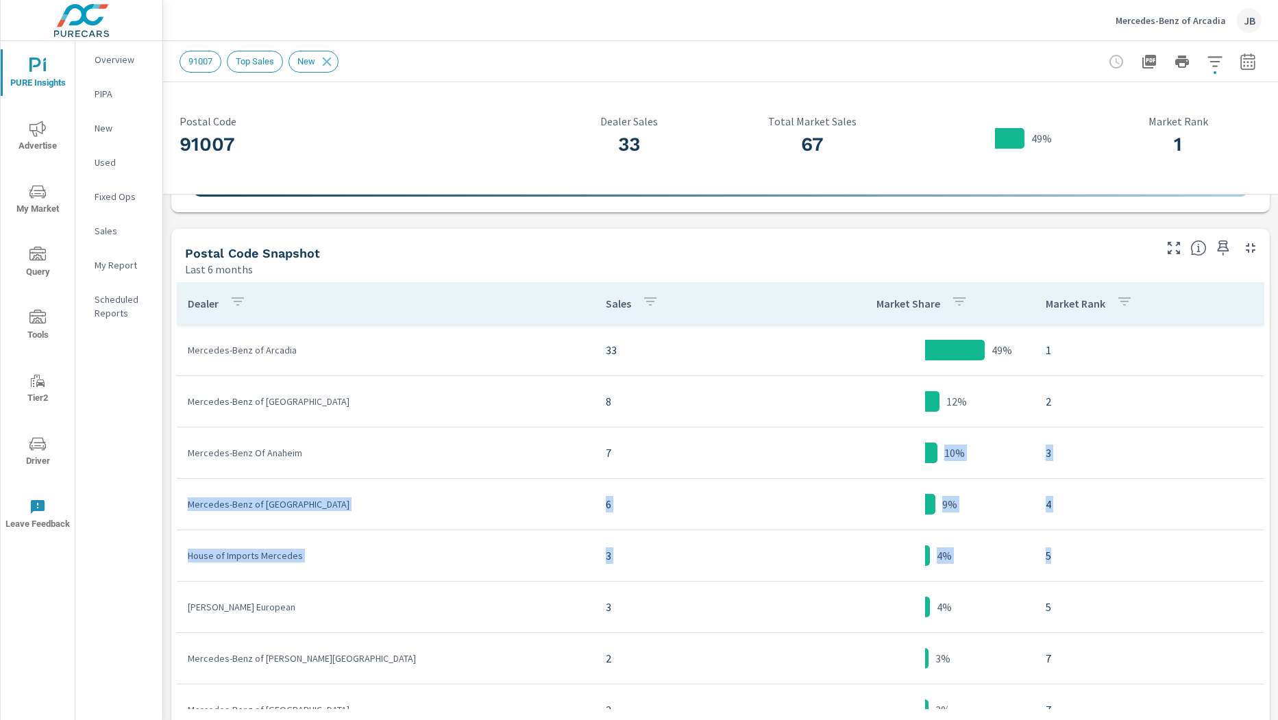
drag, startPoint x: 1050, startPoint y: 556, endPoint x: 693, endPoint y: 457, distance: 371.1
click at [696, 459] on tbody "Mercedes-Benz of Arcadia 33 49% 1 Mercedes-Benz of South Bay 8 12% 2 Mercedes-B…" at bounding box center [720, 607] width 1087 height 565
click at [693, 457] on p "7" at bounding box center [705, 453] width 198 height 16
click at [168, 261] on div "91007 Postal Code 33 Dealer Sales 67 Total Market Sales 49% 1 Market Rank Top P…" at bounding box center [720, 108] width 1115 height 1349
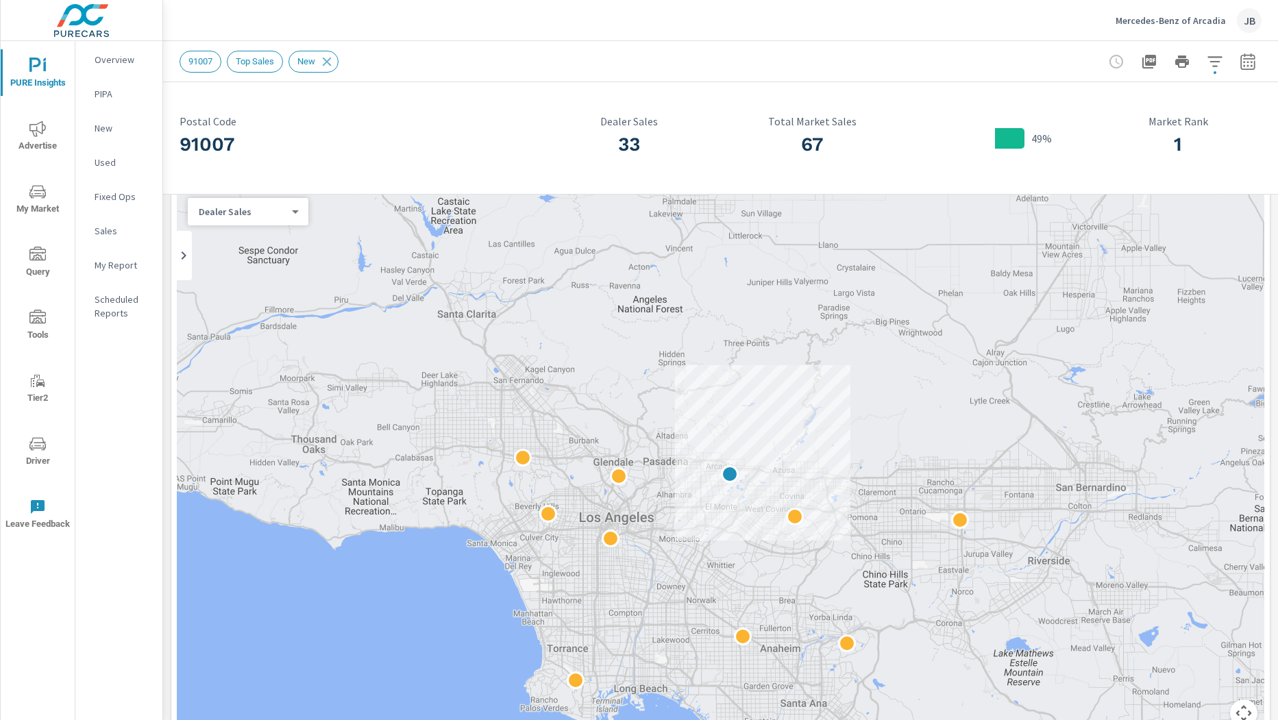
scroll to position [0, 0]
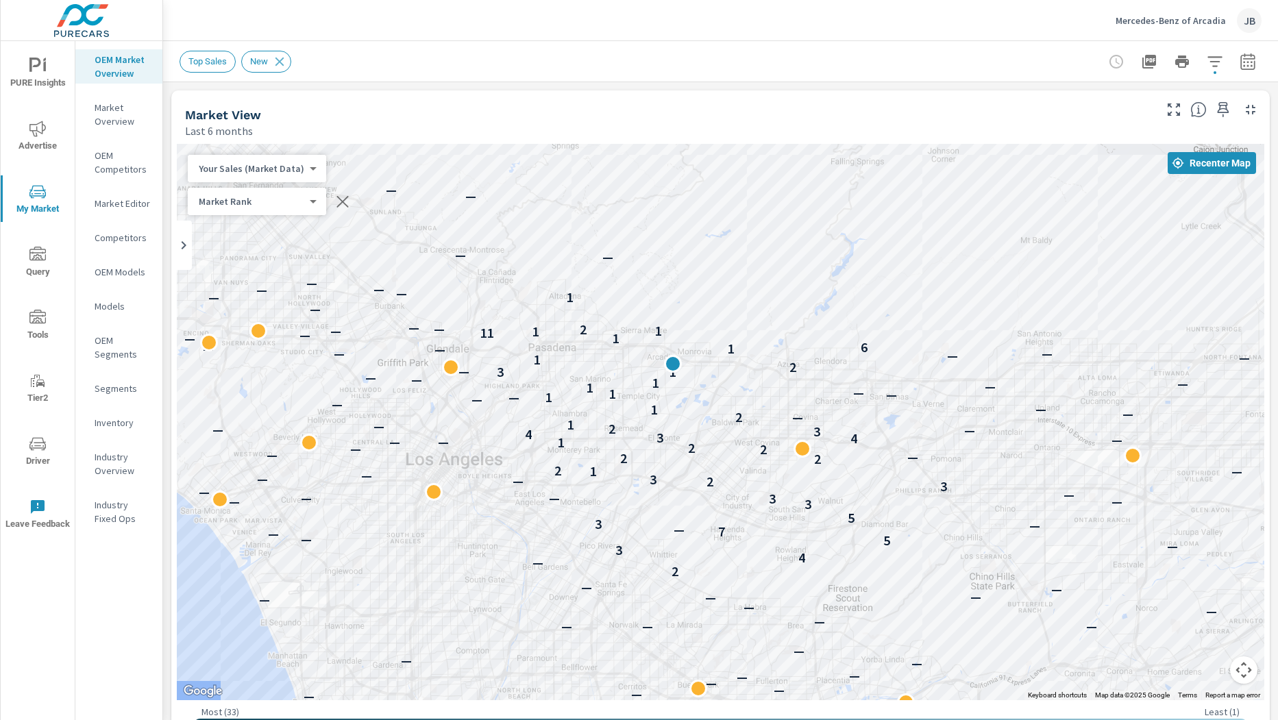
click at [171, 114] on div "Market View Last 6 months" at bounding box center [664, 114] width 986 height 49
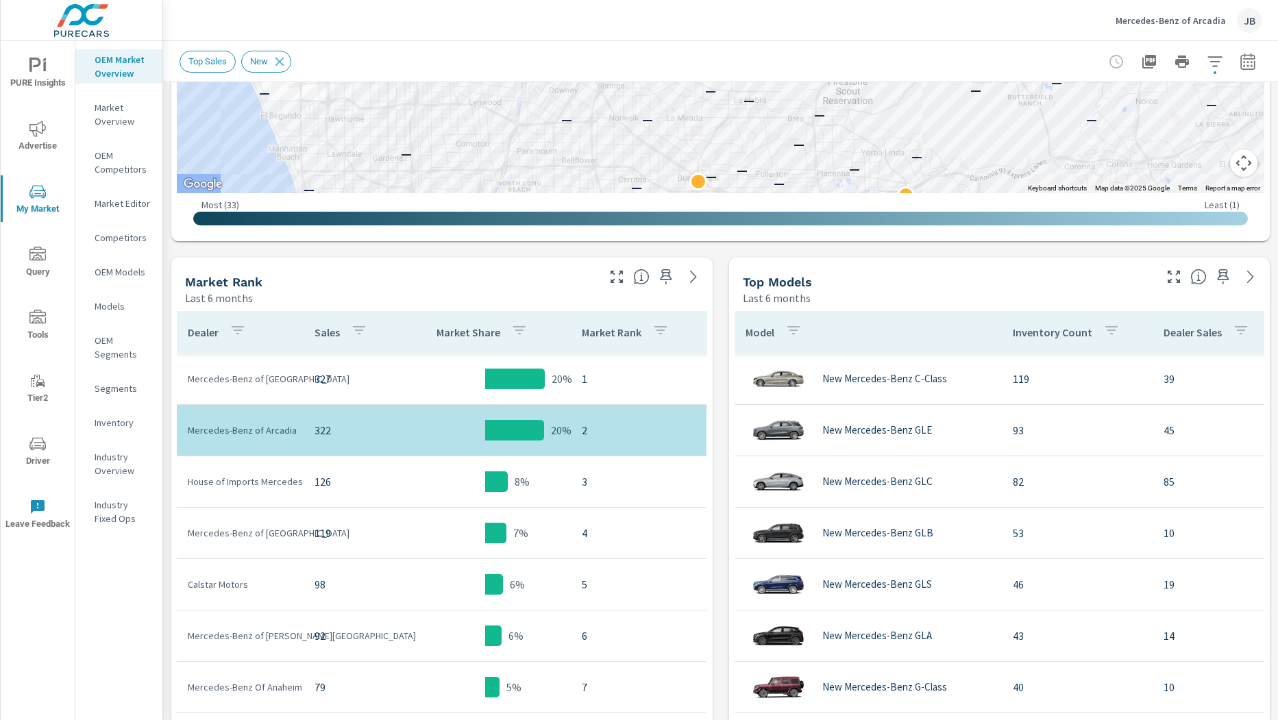
scroll to position [512, 0]
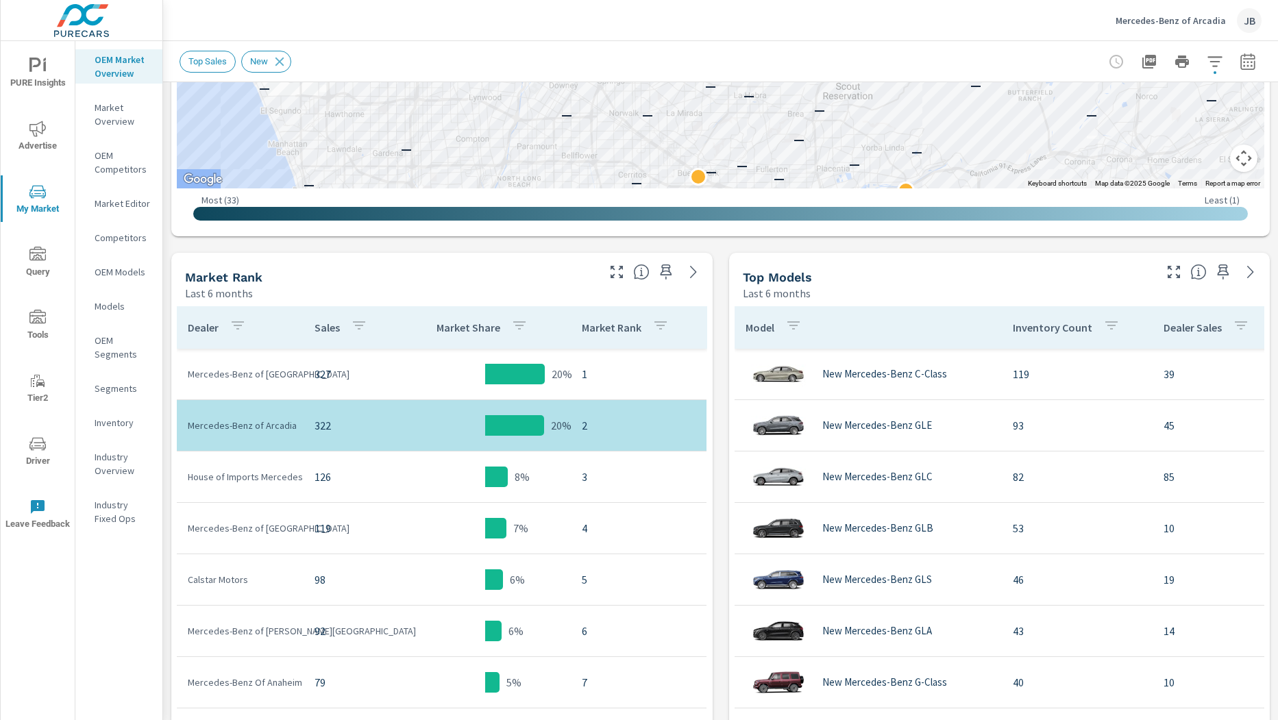
click at [169, 376] on div "Market View Last 6 months ← Move left → Move right ↑ Move up ↓ Move down + Zoom…" at bounding box center [720, 469] width 1115 height 1798
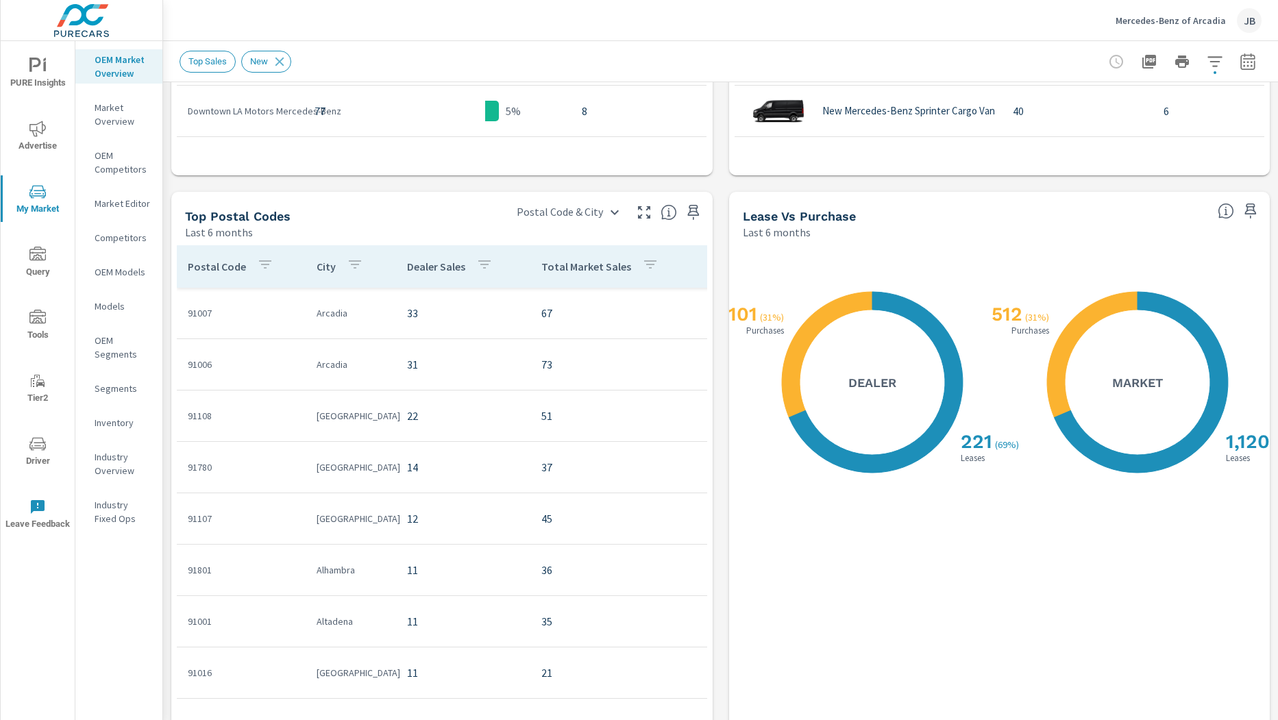
scroll to position [1137, 0]
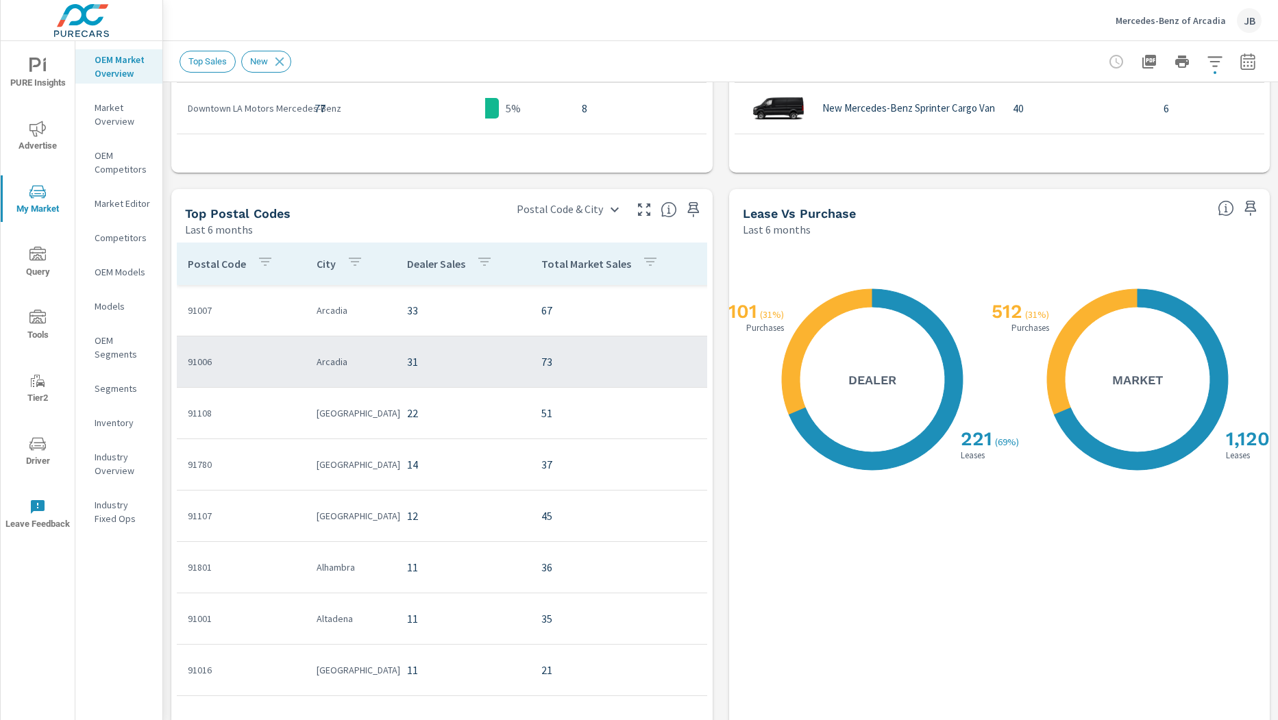
click at [380, 363] on p "Arcadia" at bounding box center [351, 362] width 69 height 14
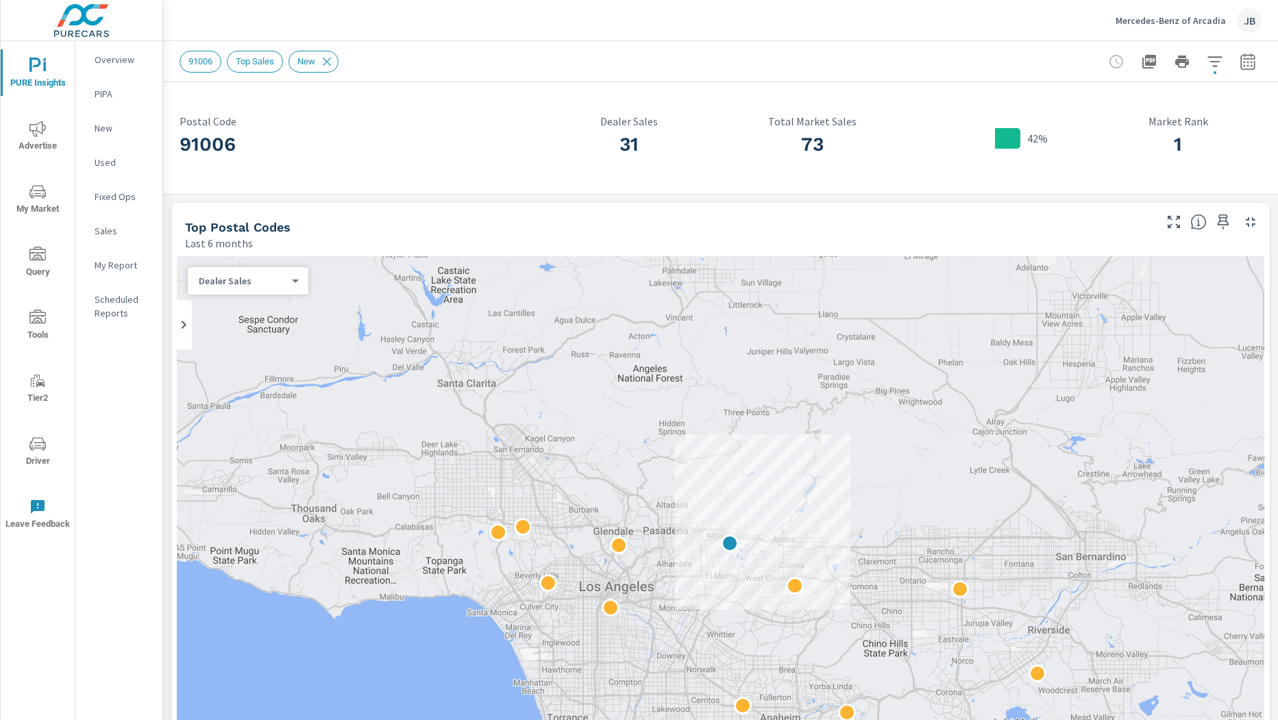
click at [172, 228] on div "Top Postal Codes Last 6 months" at bounding box center [664, 227] width 986 height 49
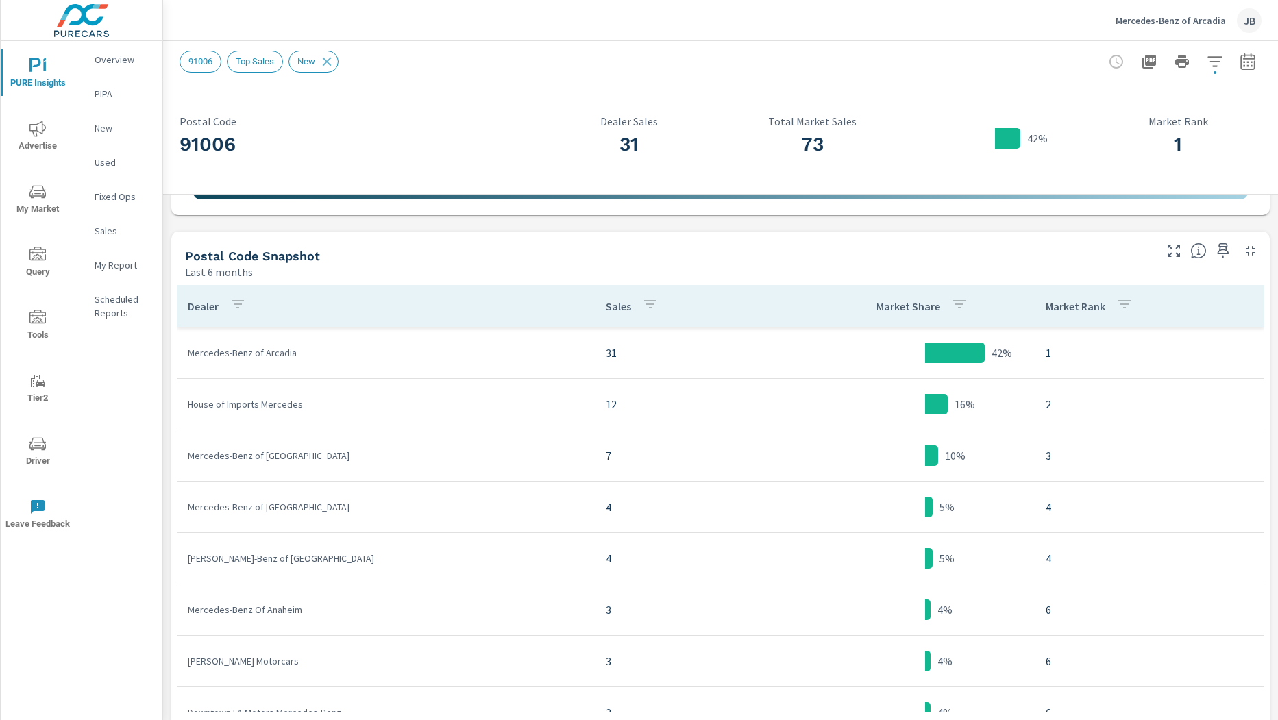
scroll to position [667, 0]
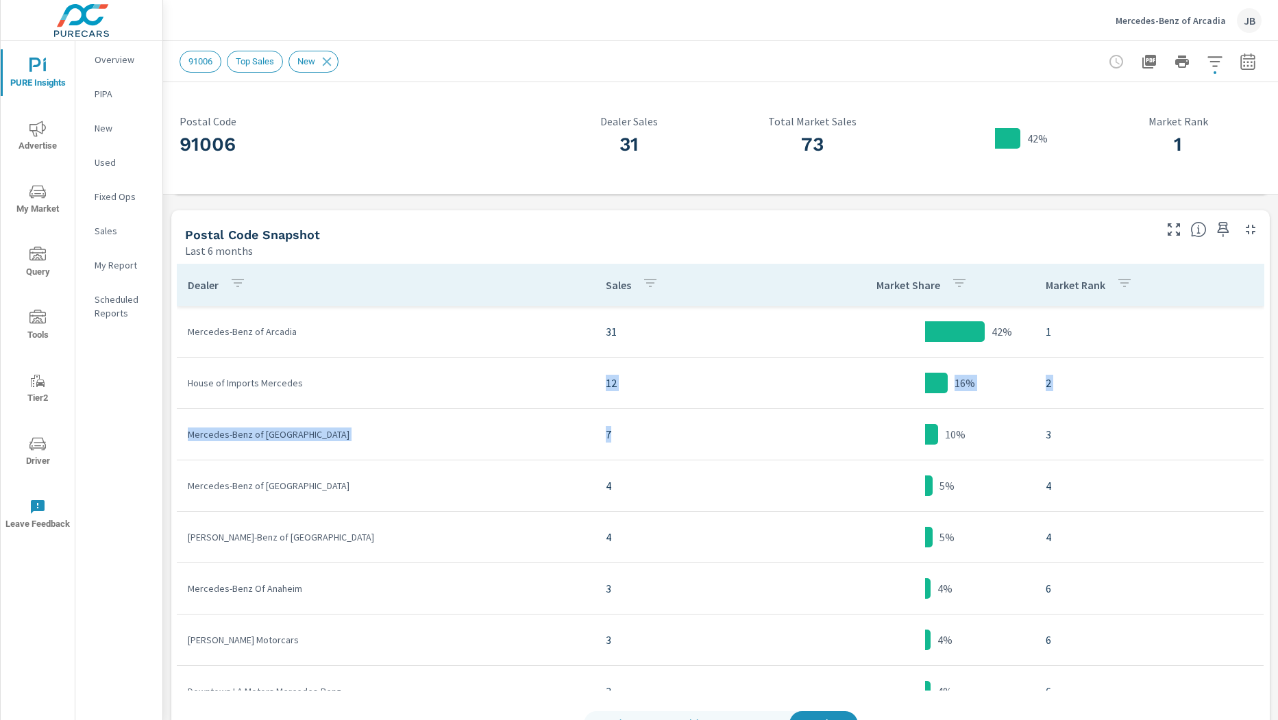
drag, startPoint x: 595, startPoint y: 374, endPoint x: 643, endPoint y: 429, distance: 72.4
click at [643, 429] on tbody "Mercedes-Benz of Arcadia 31 42% 1 House of Imports Mercedes 12 16% 2 Mercedes-B…" at bounding box center [720, 665] width 1087 height 719
click at [643, 429] on p "7" at bounding box center [705, 434] width 198 height 16
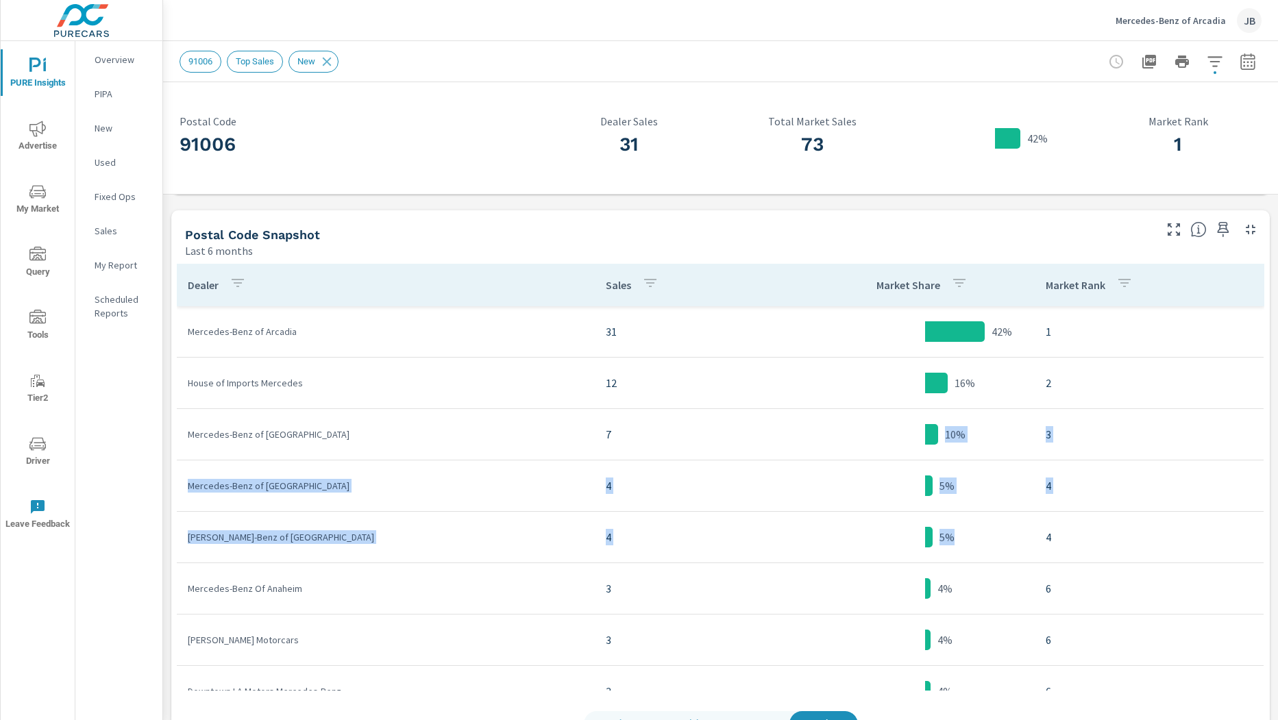
drag, startPoint x: 826, startPoint y: 526, endPoint x: 722, endPoint y: 438, distance: 136.6
click at [722, 438] on tbody "Mercedes-Benz of Arcadia 31 42% 1 House of Imports Mercedes 12 16% 2 Mercedes-B…" at bounding box center [720, 665] width 1087 height 719
click at [722, 438] on p "7" at bounding box center [705, 434] width 198 height 16
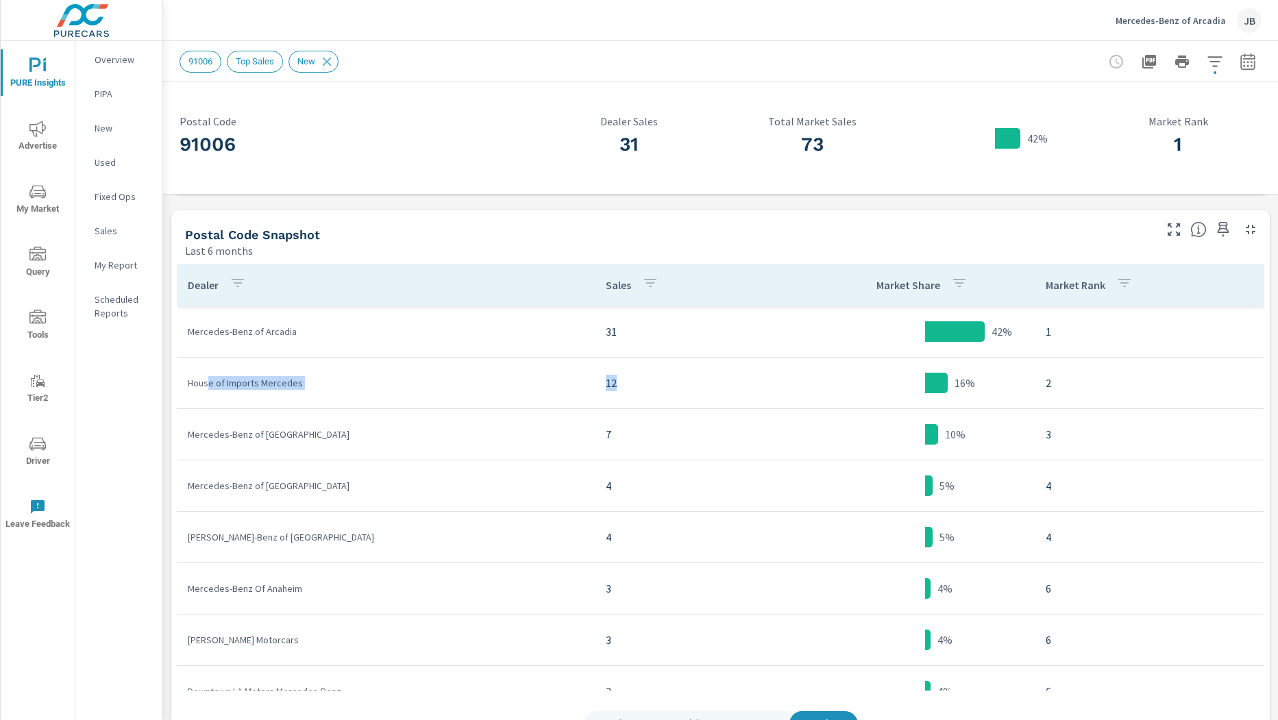
drag, startPoint x: 632, startPoint y: 381, endPoint x: 210, endPoint y: 380, distance: 422.8
click at [210, 380] on tr "House of Imports Mercedes 12 16% 2" at bounding box center [720, 383] width 1087 height 51
click at [210, 380] on p "House of Imports Mercedes" at bounding box center [386, 383] width 396 height 14
click at [171, 367] on div "Make Model Segment Dealer Dealer Sales Market Share Market Rank Mercedes-Benz o…" at bounding box center [720, 506] width 1098 height 497
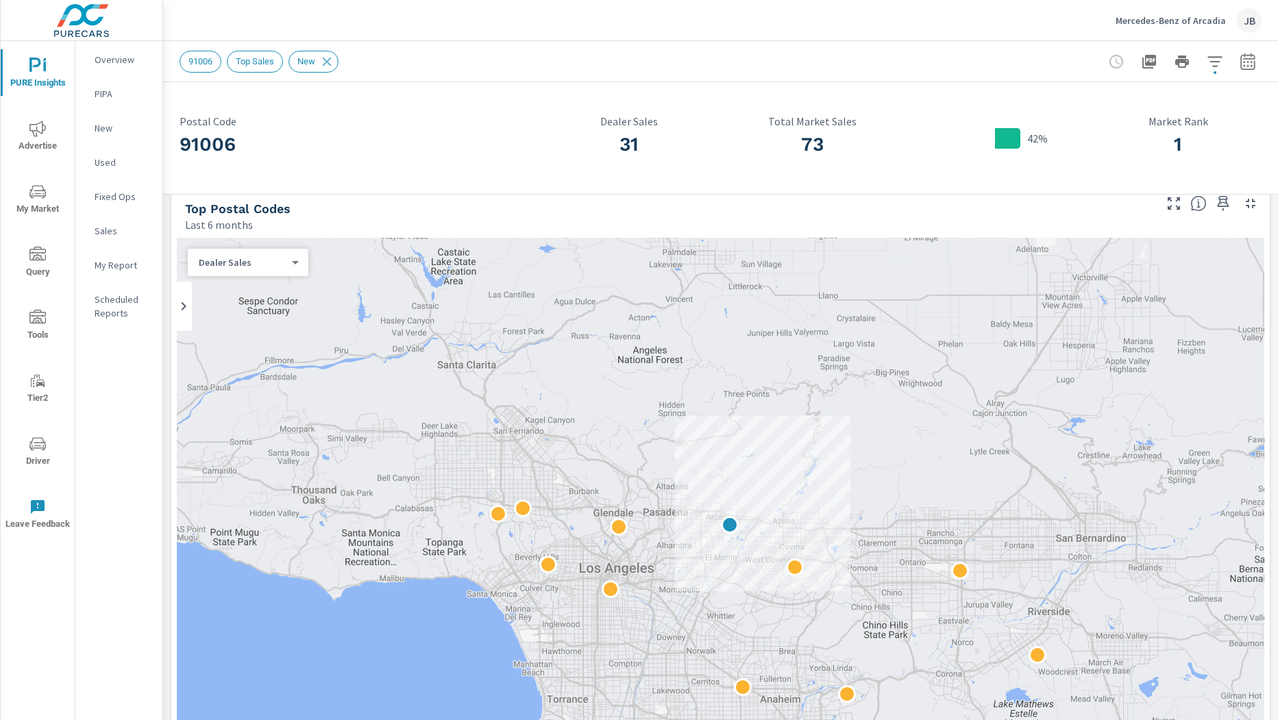
scroll to position [0, 0]
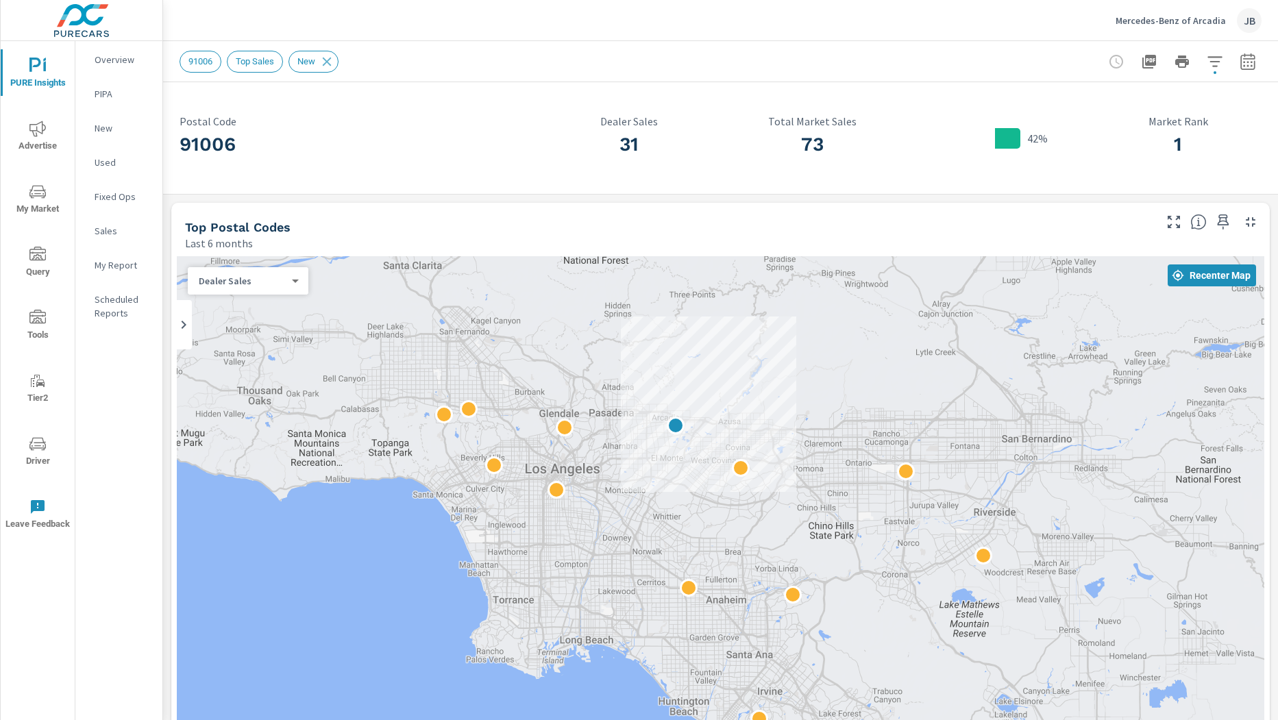
drag, startPoint x: 913, startPoint y: 652, endPoint x: 857, endPoint y: 531, distance: 133.7
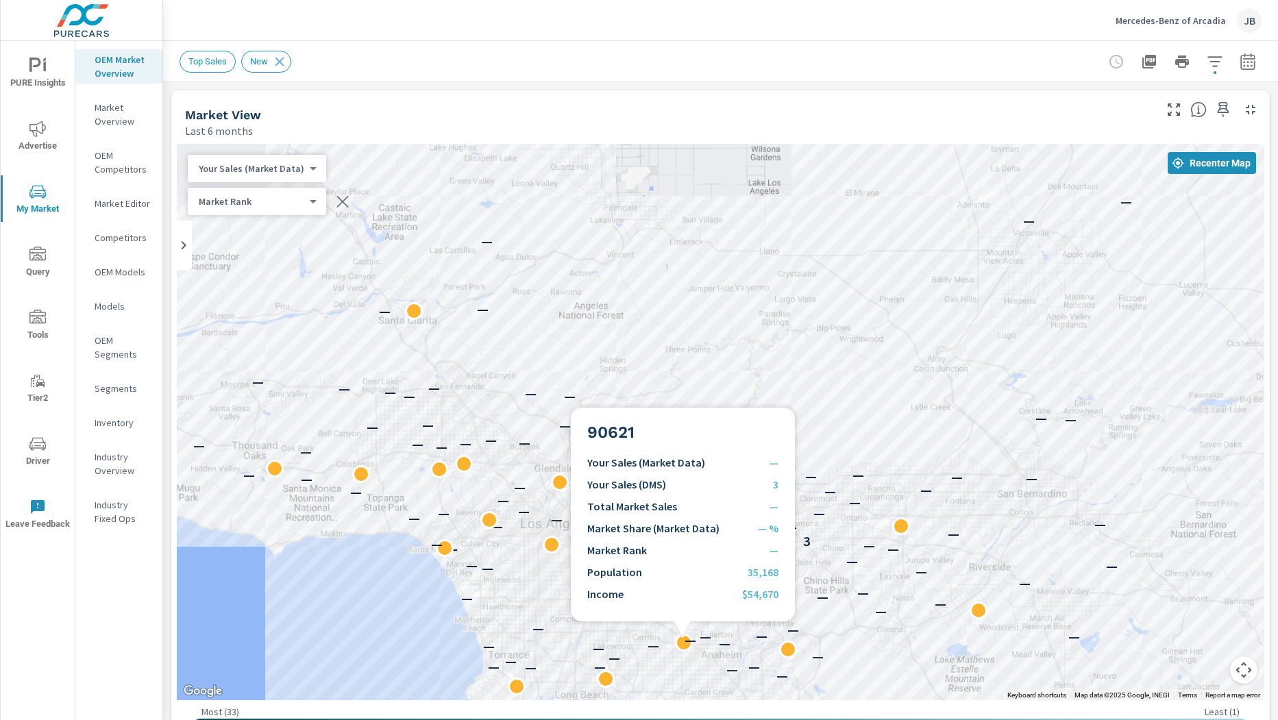
click at [682, 638] on div "—" at bounding box center [690, 640] width 18 height 18
click at [683, 641] on div "—" at bounding box center [690, 640] width 18 height 18
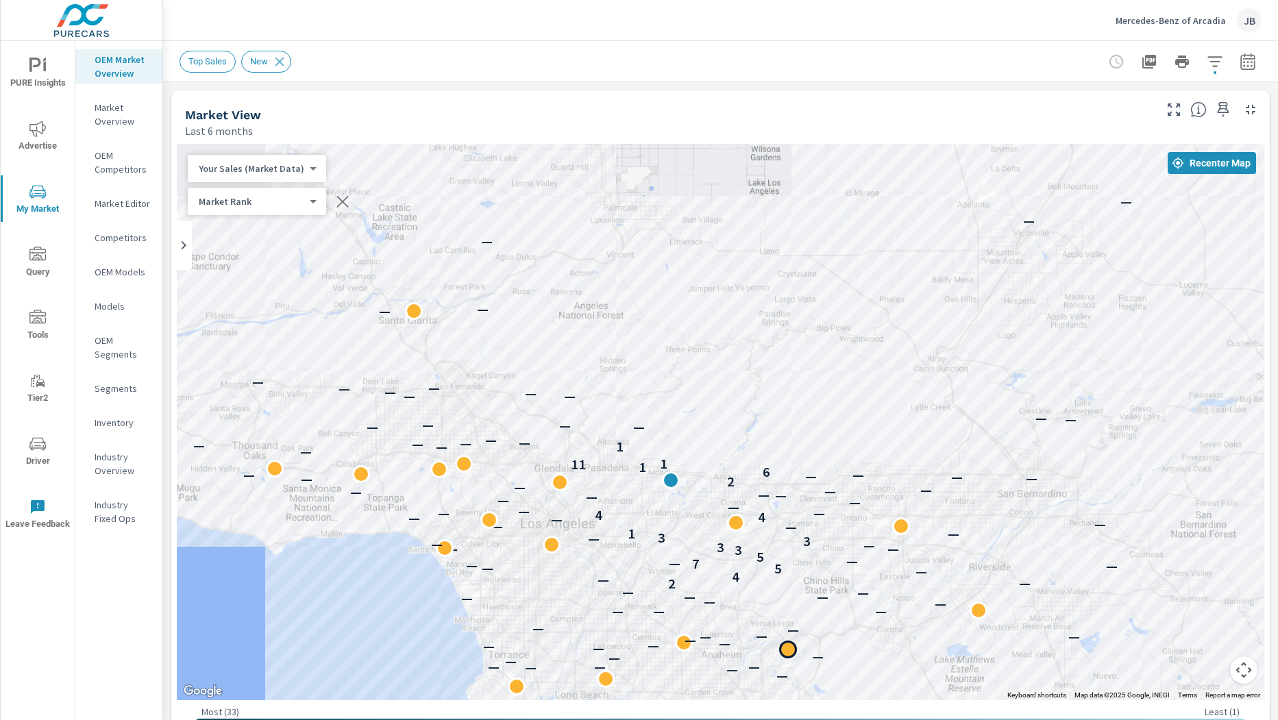
click at [787, 652] on div at bounding box center [787, 650] width 18 height 18
click at [685, 646] on p "—" at bounding box center [691, 640] width 12 height 16
click at [685, 641] on p "—" at bounding box center [691, 640] width 12 height 16
